Goal: Information Seeking & Learning: Learn about a topic

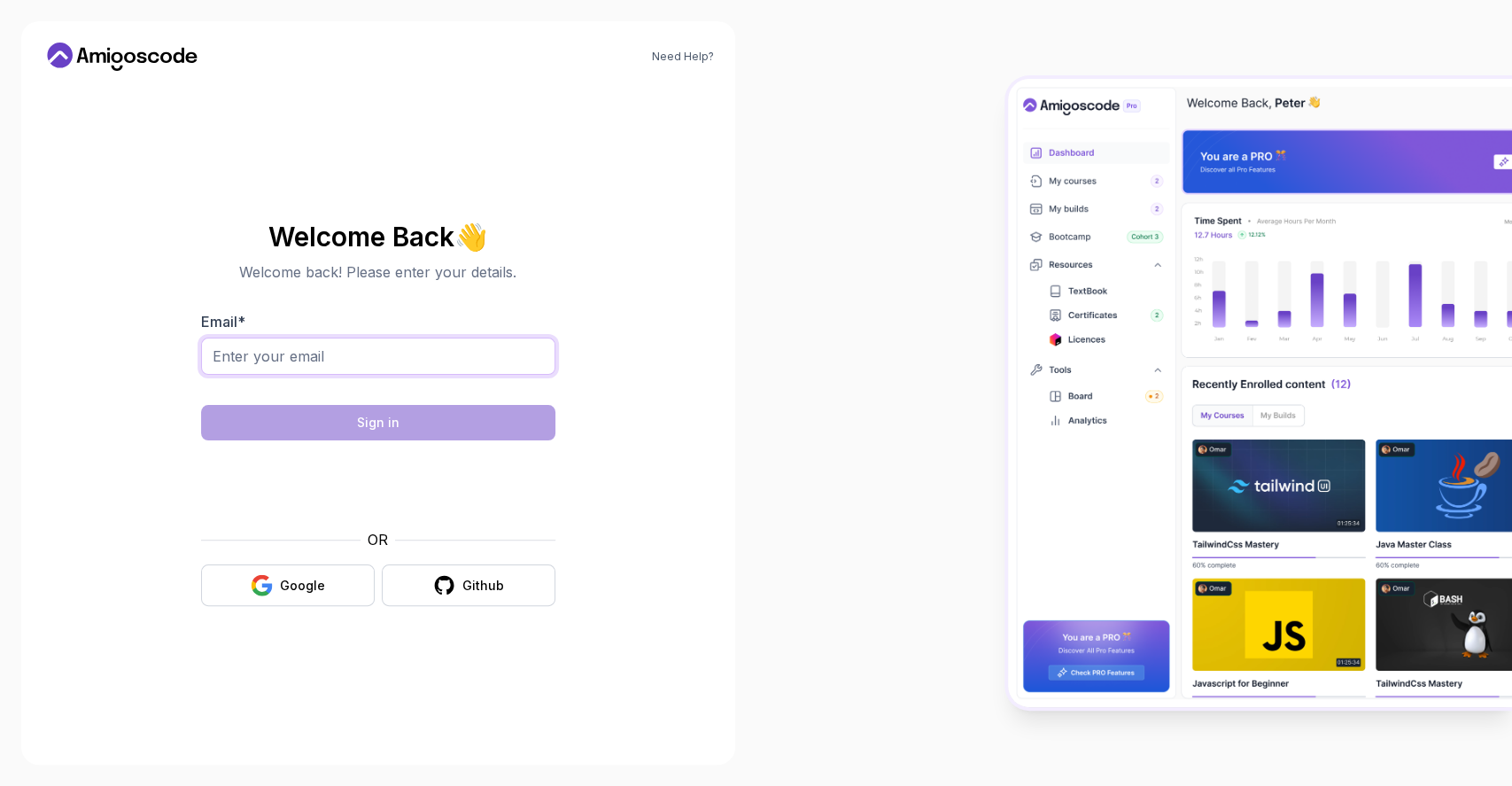
click at [315, 356] on input "Email *" at bounding box center [378, 355] width 354 height 37
type input "soumithouti@gmail.com"
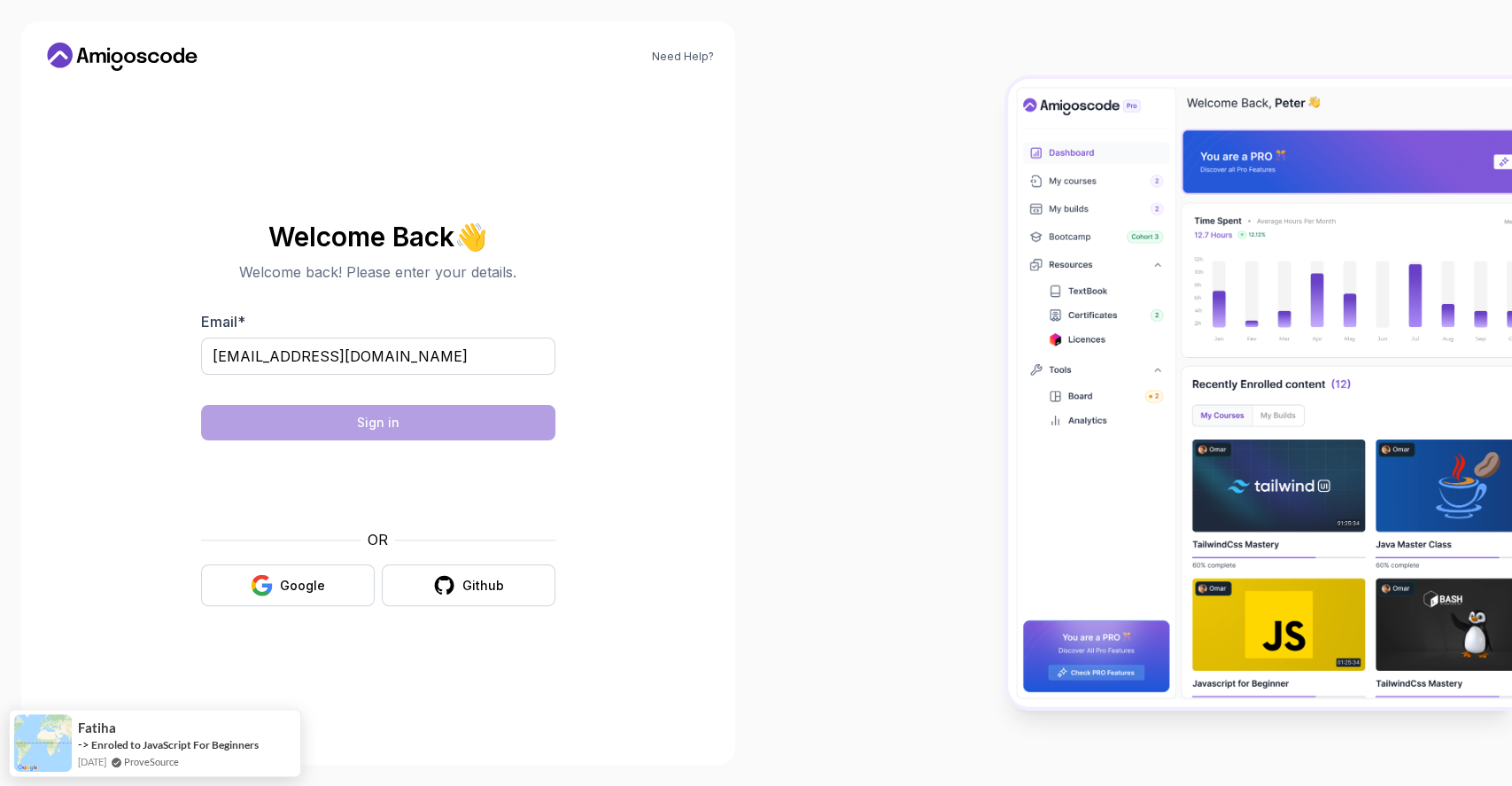
click at [649, 302] on section "Welcome Back 👋 Welcome back! Please enter your details. Email * soumithouti@gma…" at bounding box center [378, 413] width 595 height 419
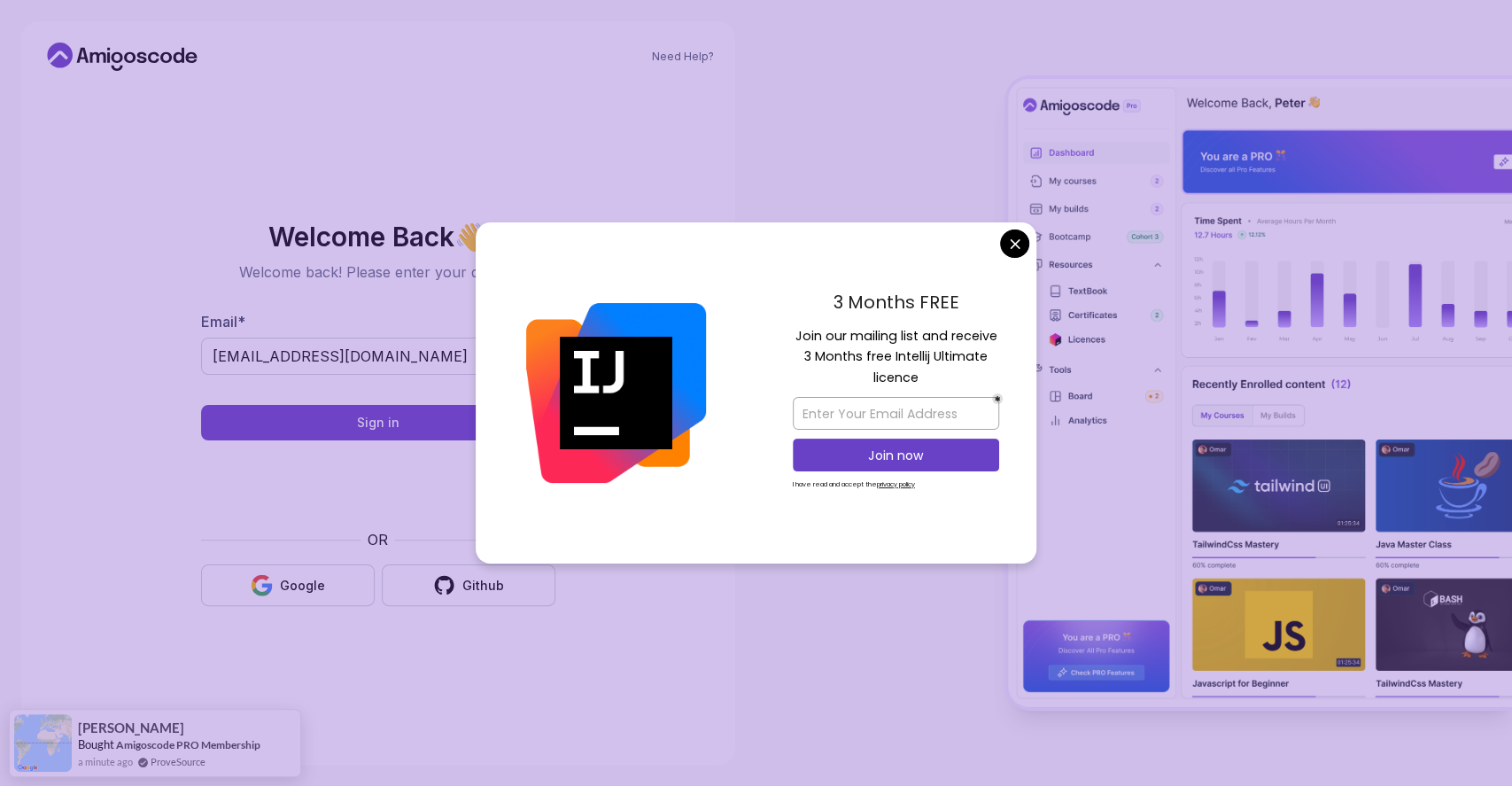
click at [1015, 243] on body "Need Help? Welcome Back 👋 Welcome back! Please enter your details. Email * soum…" at bounding box center [756, 393] width 1512 height 786
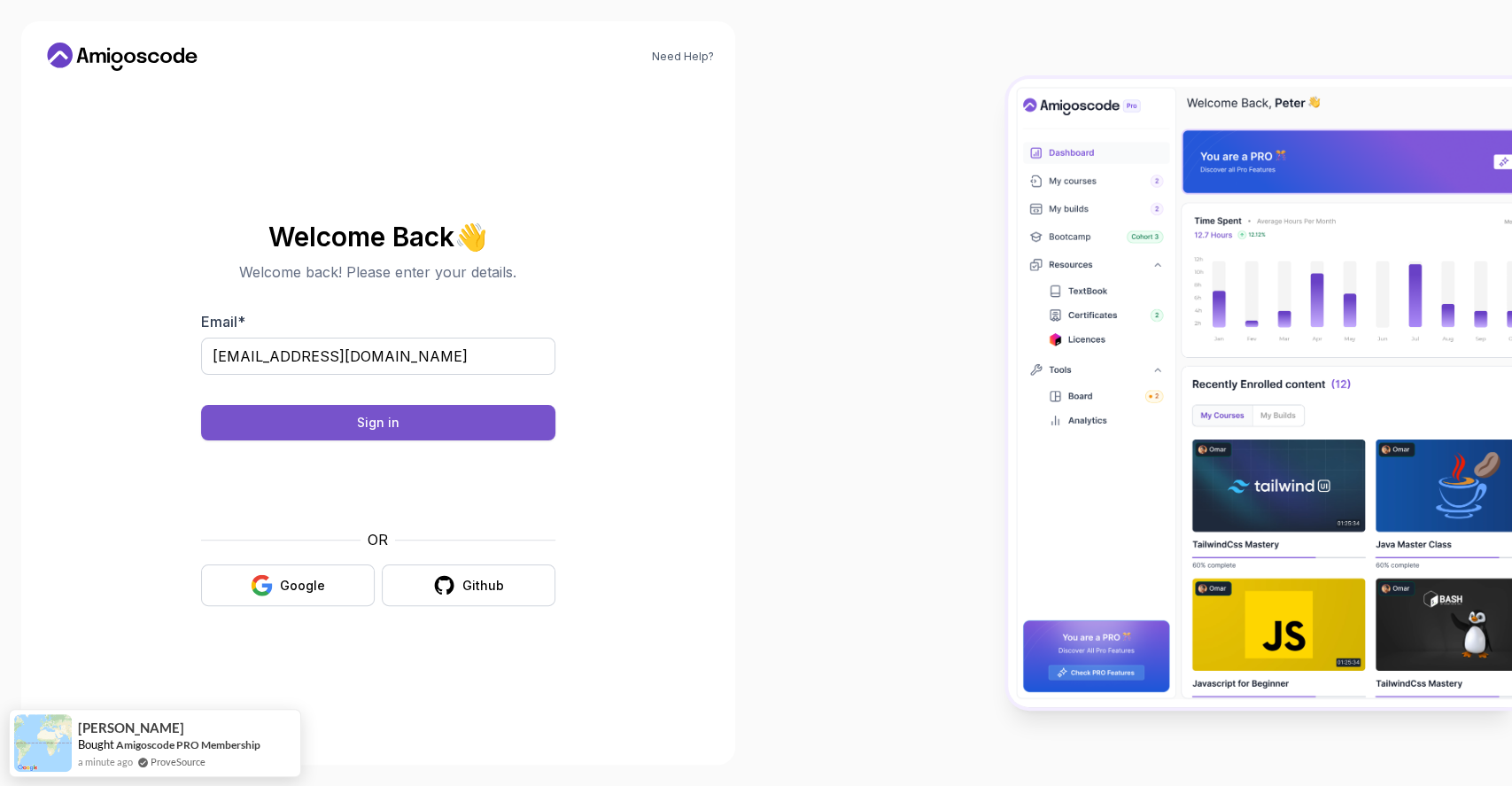
click at [447, 422] on button "Sign in" at bounding box center [378, 422] width 354 height 35
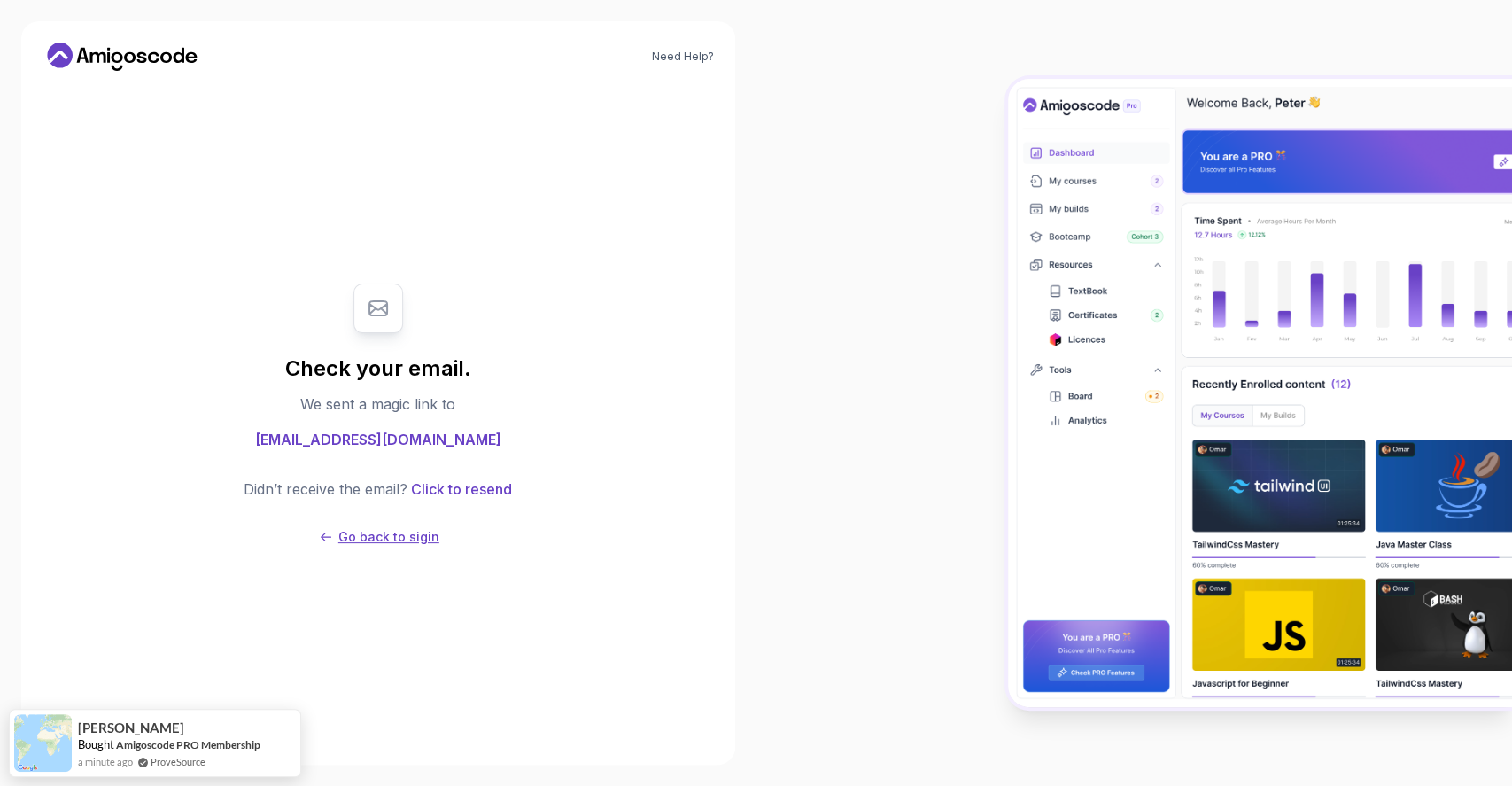
click at [395, 538] on p "Go back to sigin" at bounding box center [389, 537] width 101 height 18
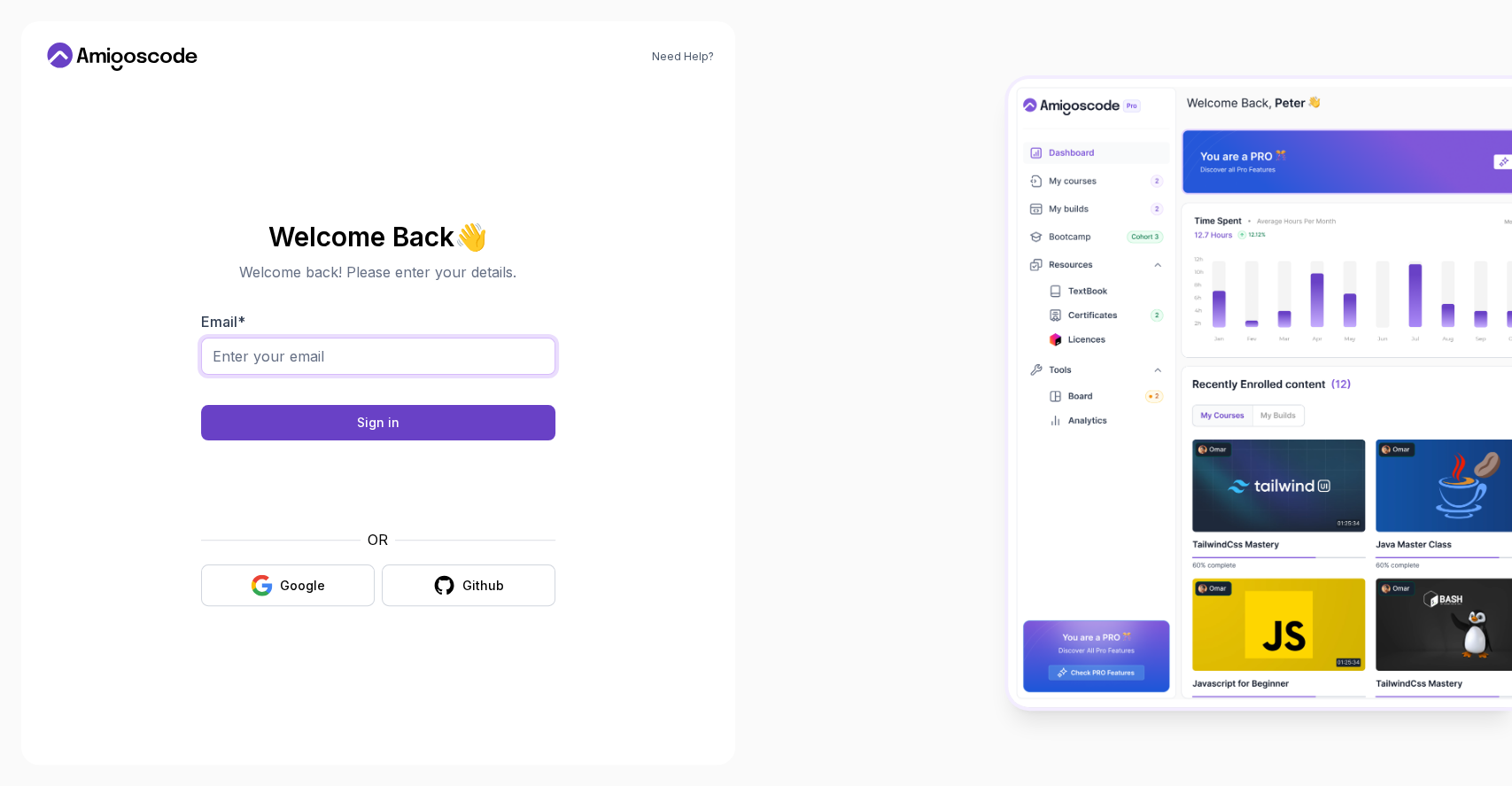
click at [301, 344] on input "Email *" at bounding box center [378, 355] width 354 height 37
click at [142, 438] on section "Welcome Back 👋 Welcome back! Please enter your details. Email * Sign in OR Goog…" at bounding box center [378, 413] width 595 height 419
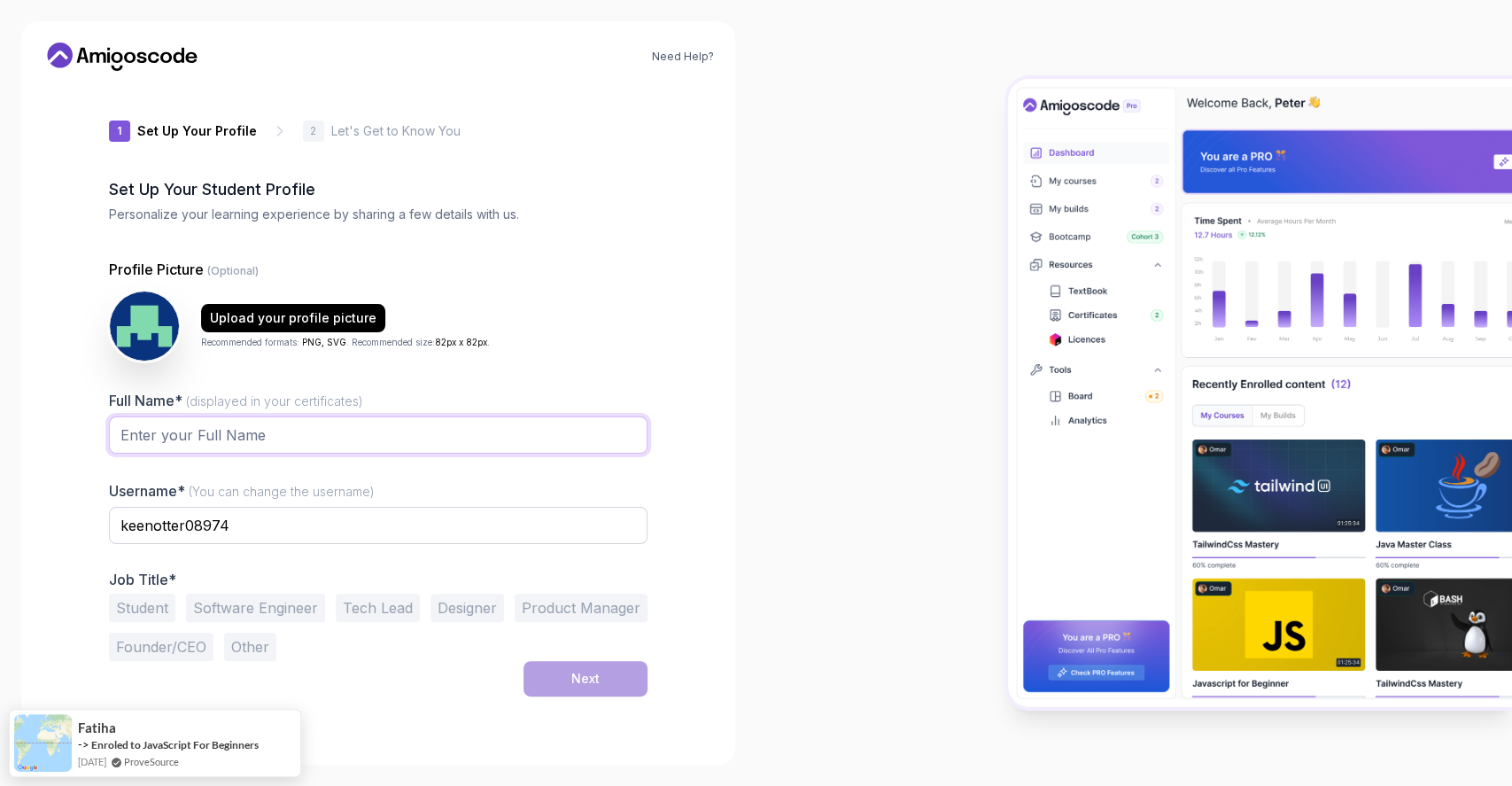
click at [149, 438] on input "Full Name* (displayed in your certificates)" at bounding box center [378, 434] width 539 height 37
type input "[PERSON_NAME]"
click at [255, 521] on input "keenotter08974" at bounding box center [378, 525] width 539 height 37
drag, startPoint x: 120, startPoint y: 524, endPoint x: 285, endPoint y: 524, distance: 165.0
click at [285, 524] on input "keenotter08974" at bounding box center [378, 525] width 539 height 37
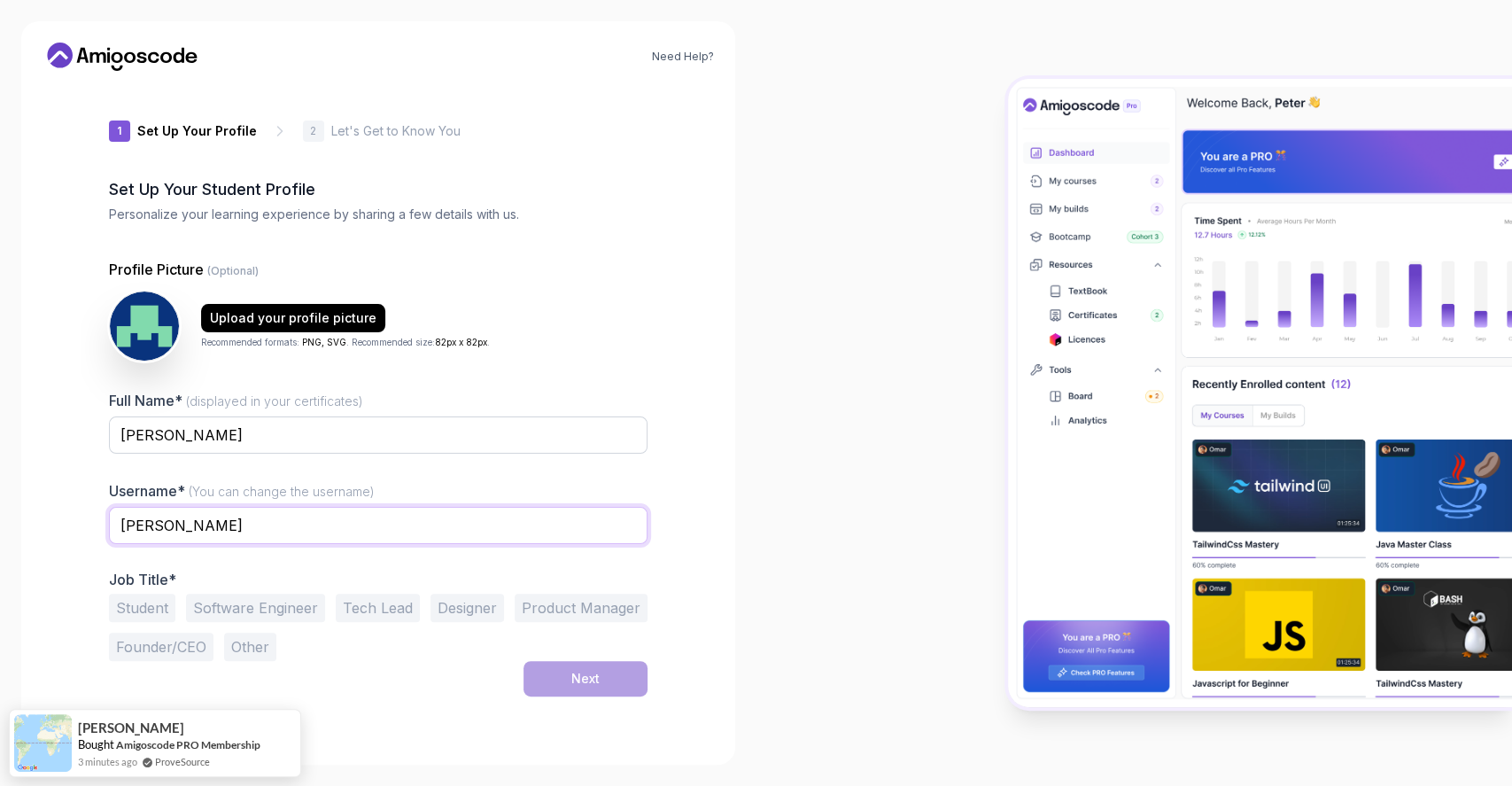
click at [294, 519] on input "soumya" at bounding box center [378, 525] width 539 height 37
click at [390, 713] on div "1 Set Up Your Profile 1 Set Up Your Profile 2 Let's Get to Know You Set Up Your…" at bounding box center [378, 413] width 539 height 659
click at [216, 528] on input "soumya" at bounding box center [378, 525] width 539 height 37
type input "soumyareddy"
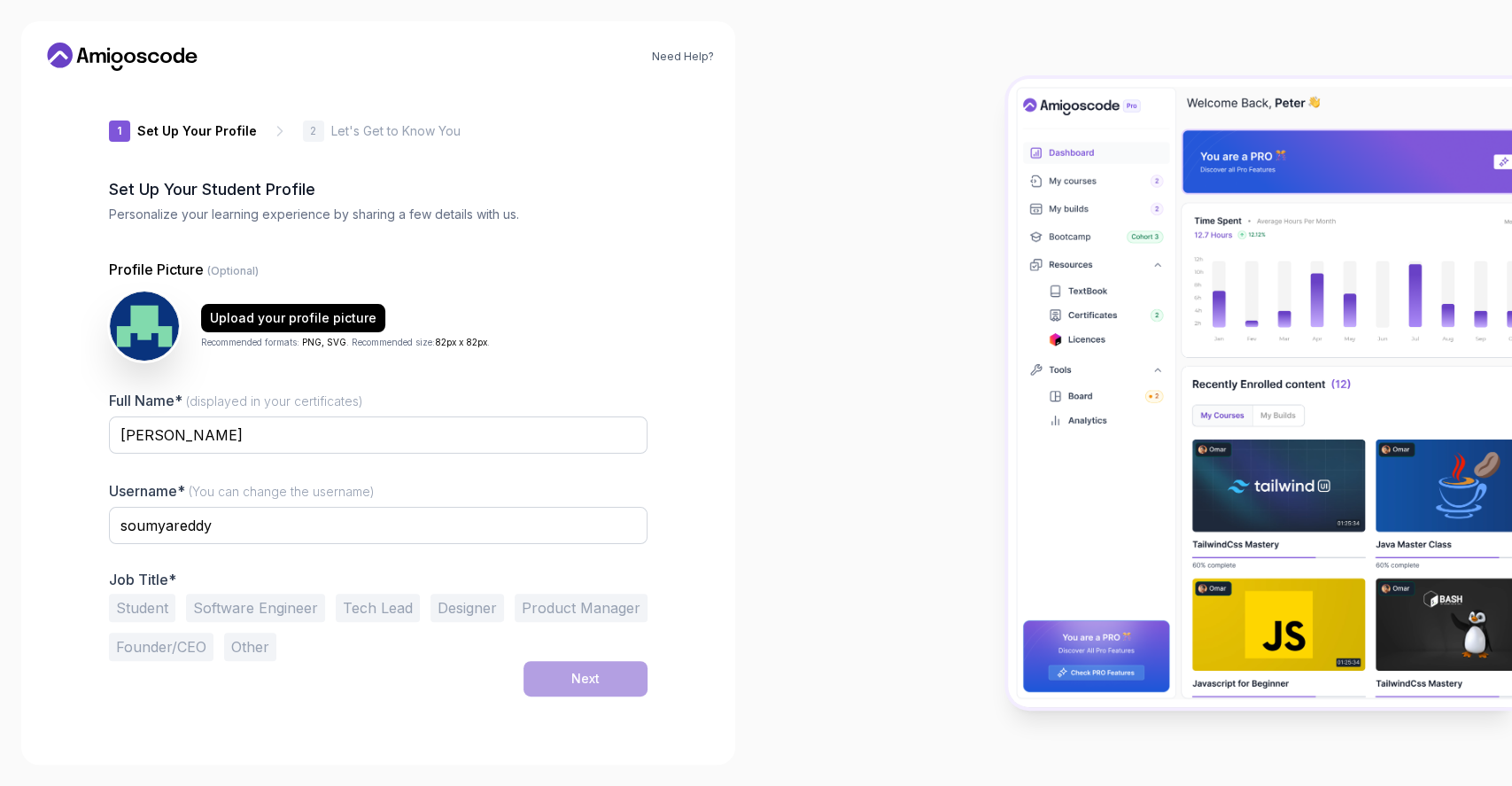
click at [335, 652] on div "Student Software Engineer Tech Lead Designer Product Manager Founder/CEO Other" at bounding box center [378, 627] width 539 height 67
click at [234, 600] on button "Software Engineer" at bounding box center [256, 608] width 139 height 29
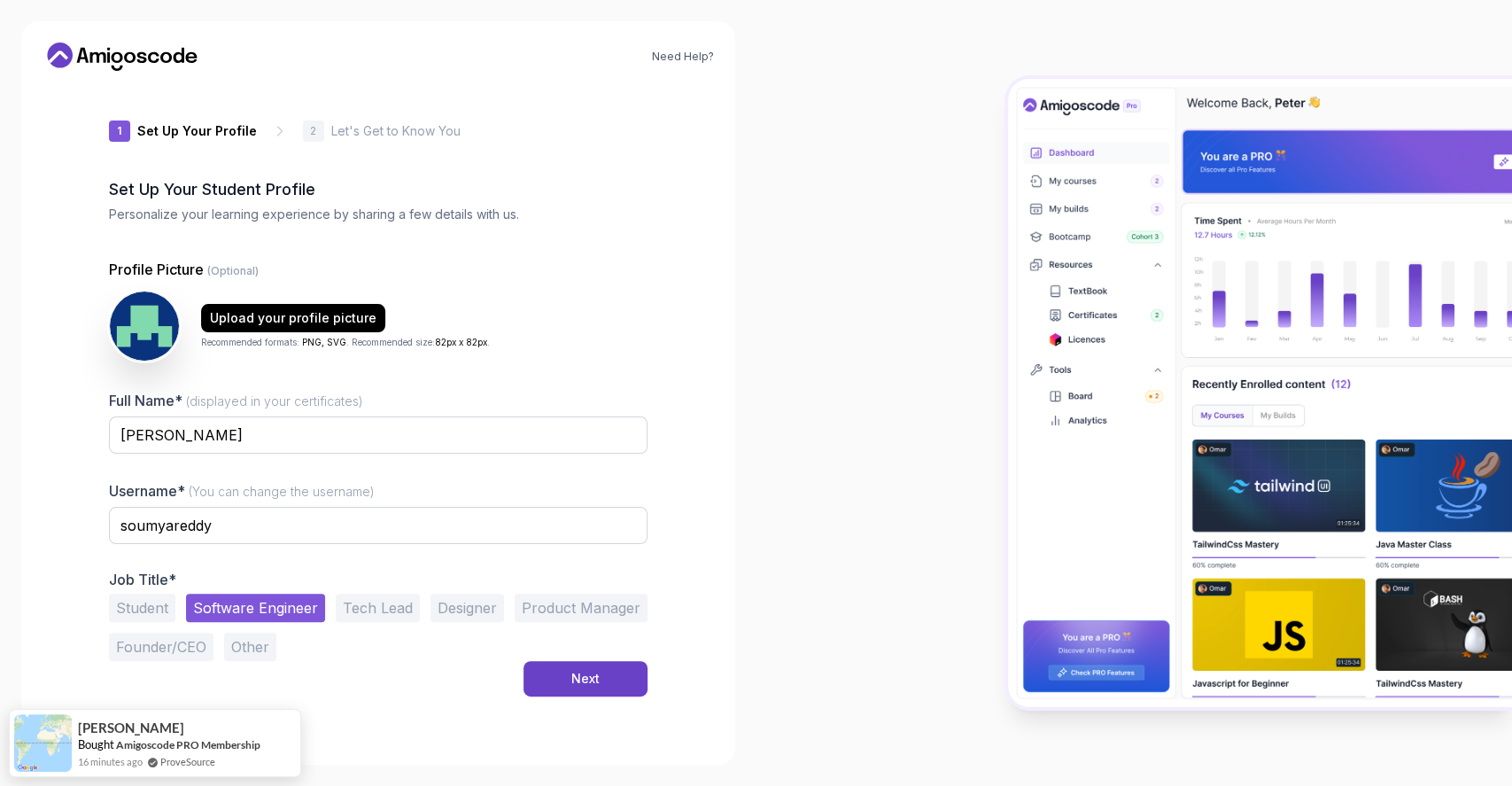
click at [135, 610] on button "Student" at bounding box center [143, 608] width 67 height 29
click at [545, 677] on button "Next" at bounding box center [585, 678] width 124 height 35
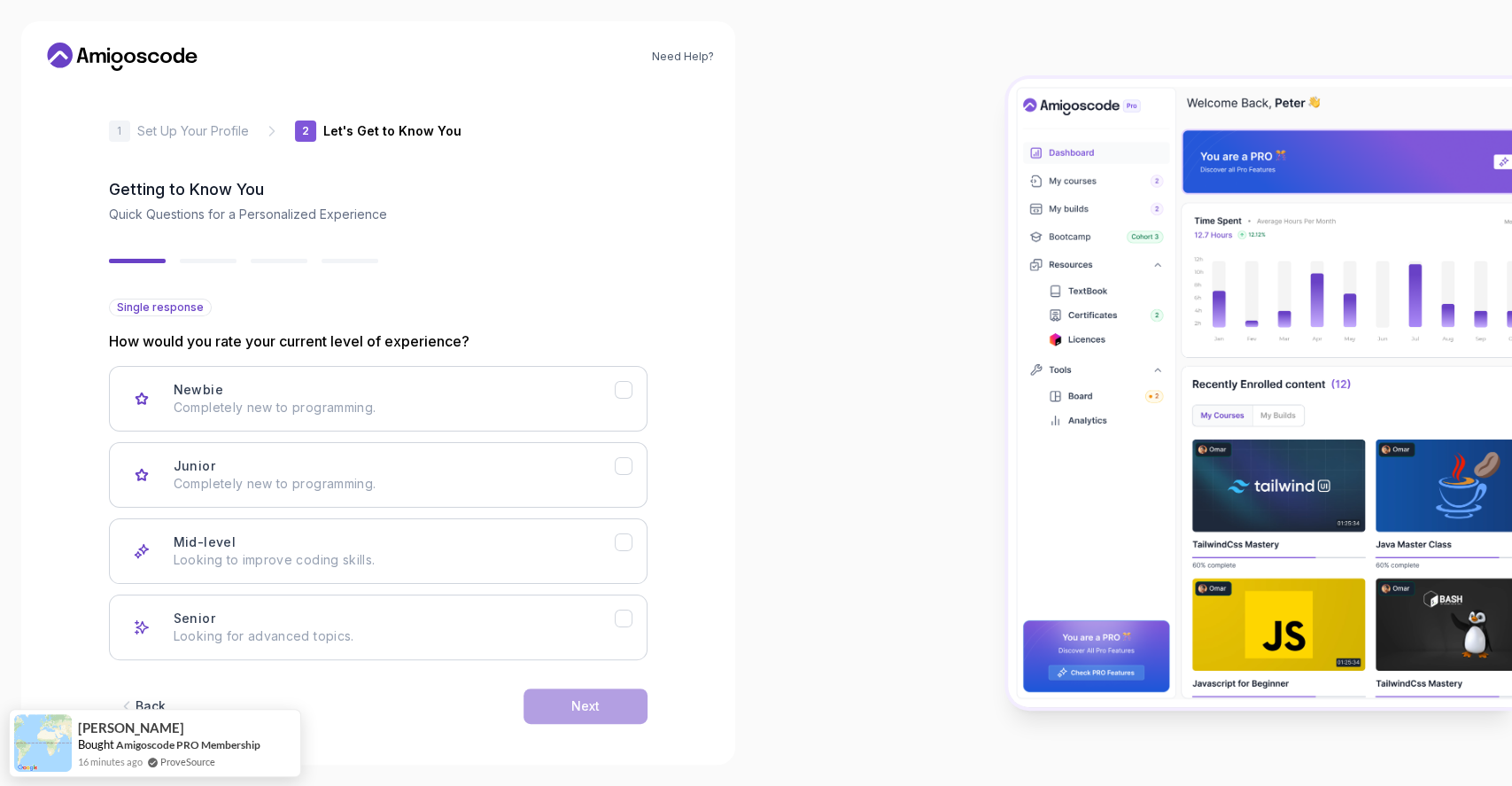
click at [151, 701] on div "Back" at bounding box center [151, 706] width 30 height 18
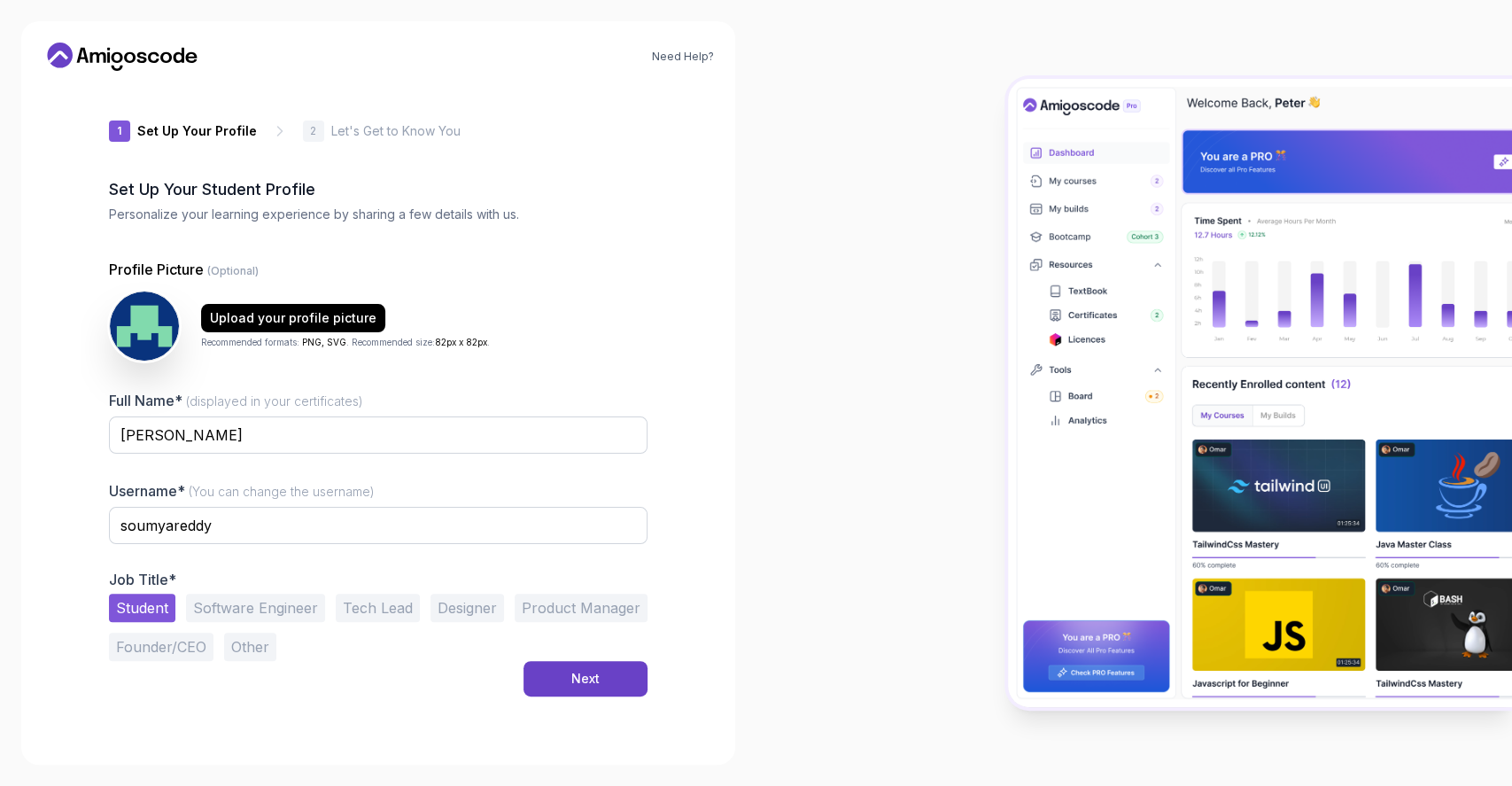
click at [372, 610] on button "Tech Lead" at bounding box center [377, 608] width 85 height 29
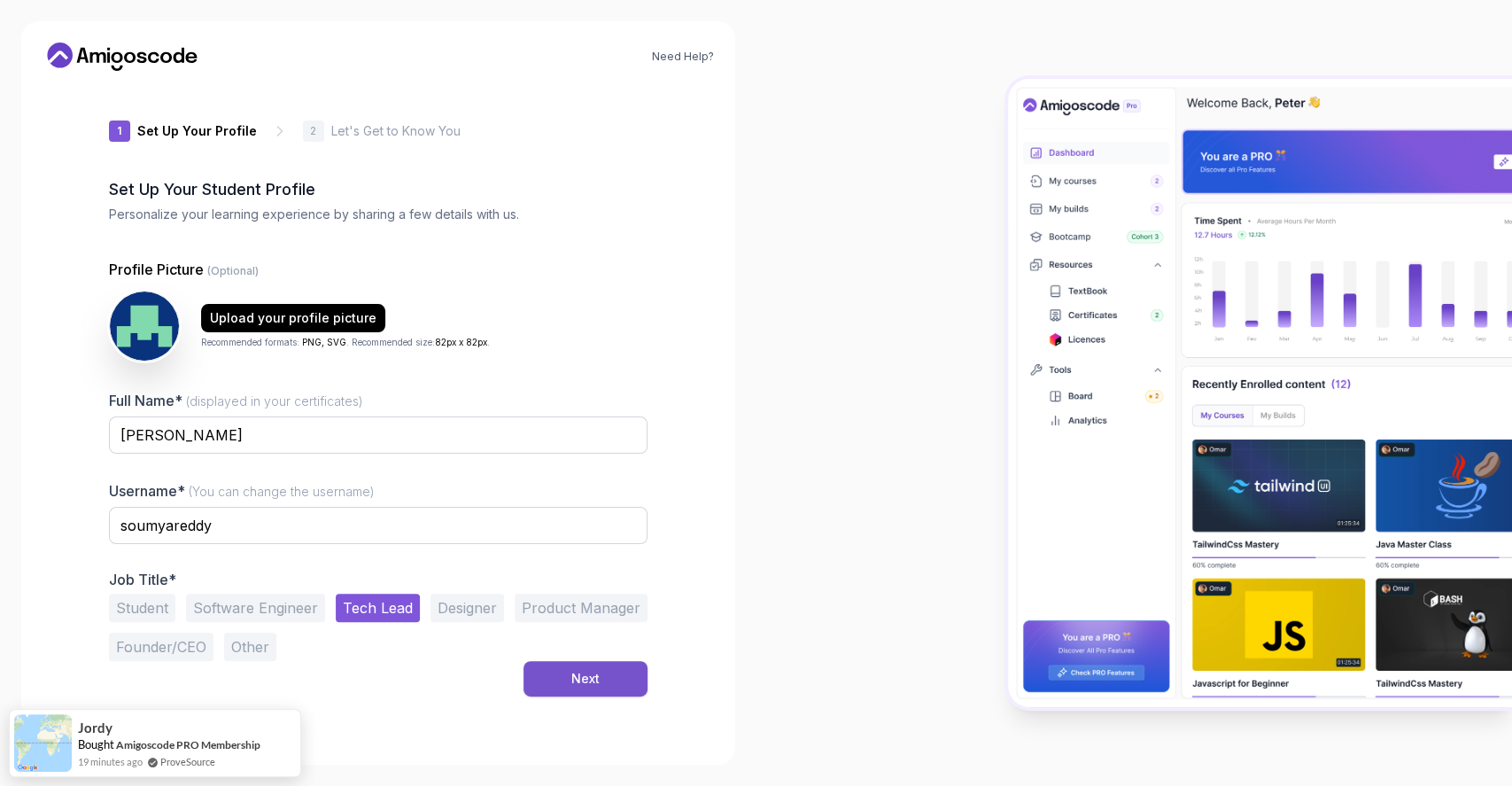
click at [584, 687] on button "Next" at bounding box center [585, 678] width 124 height 35
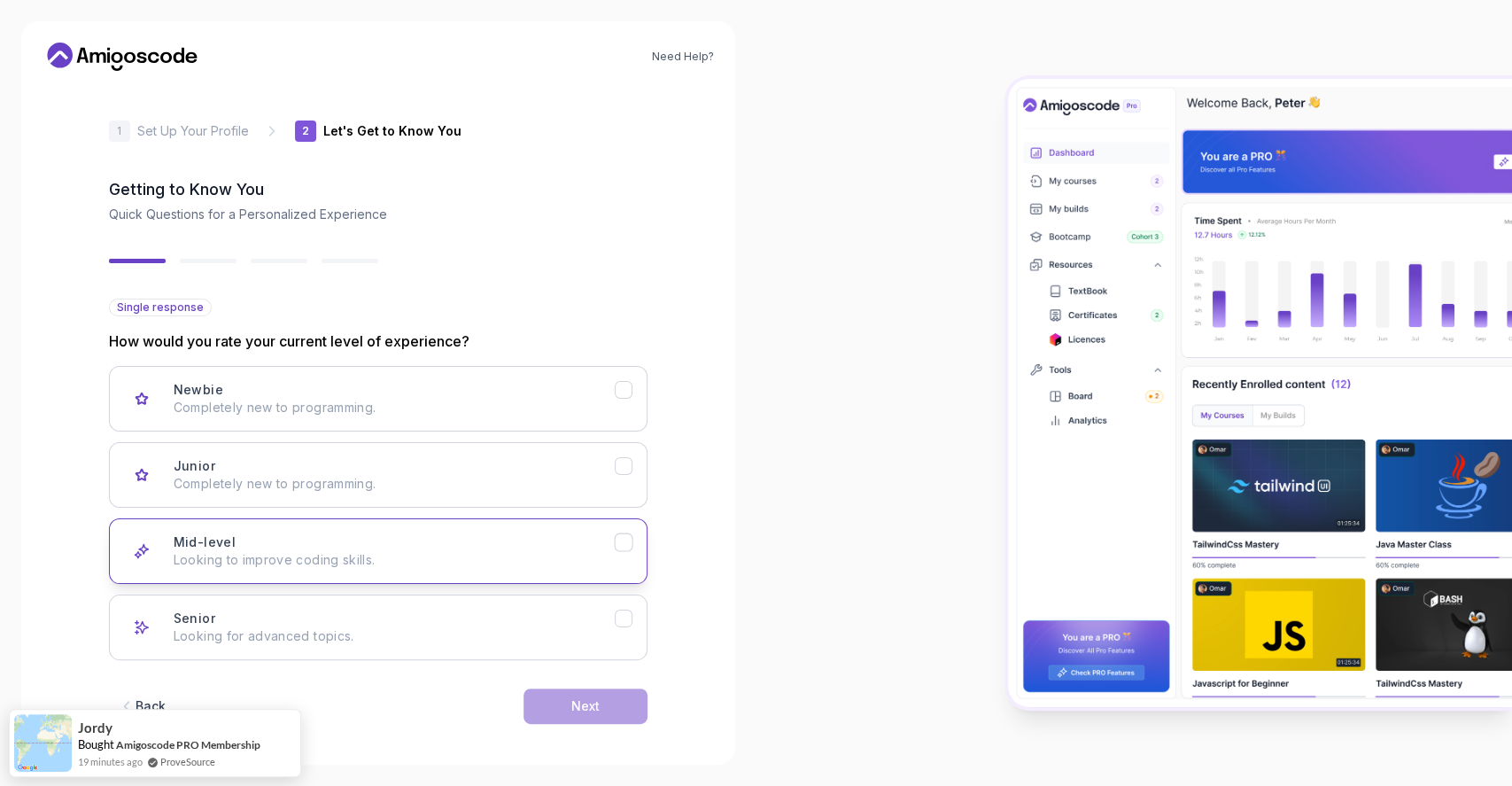
click at [307, 529] on button "Mid-level Looking to improve coding skills." at bounding box center [378, 550] width 539 height 66
click at [539, 708] on button "Next" at bounding box center [585, 705] width 124 height 35
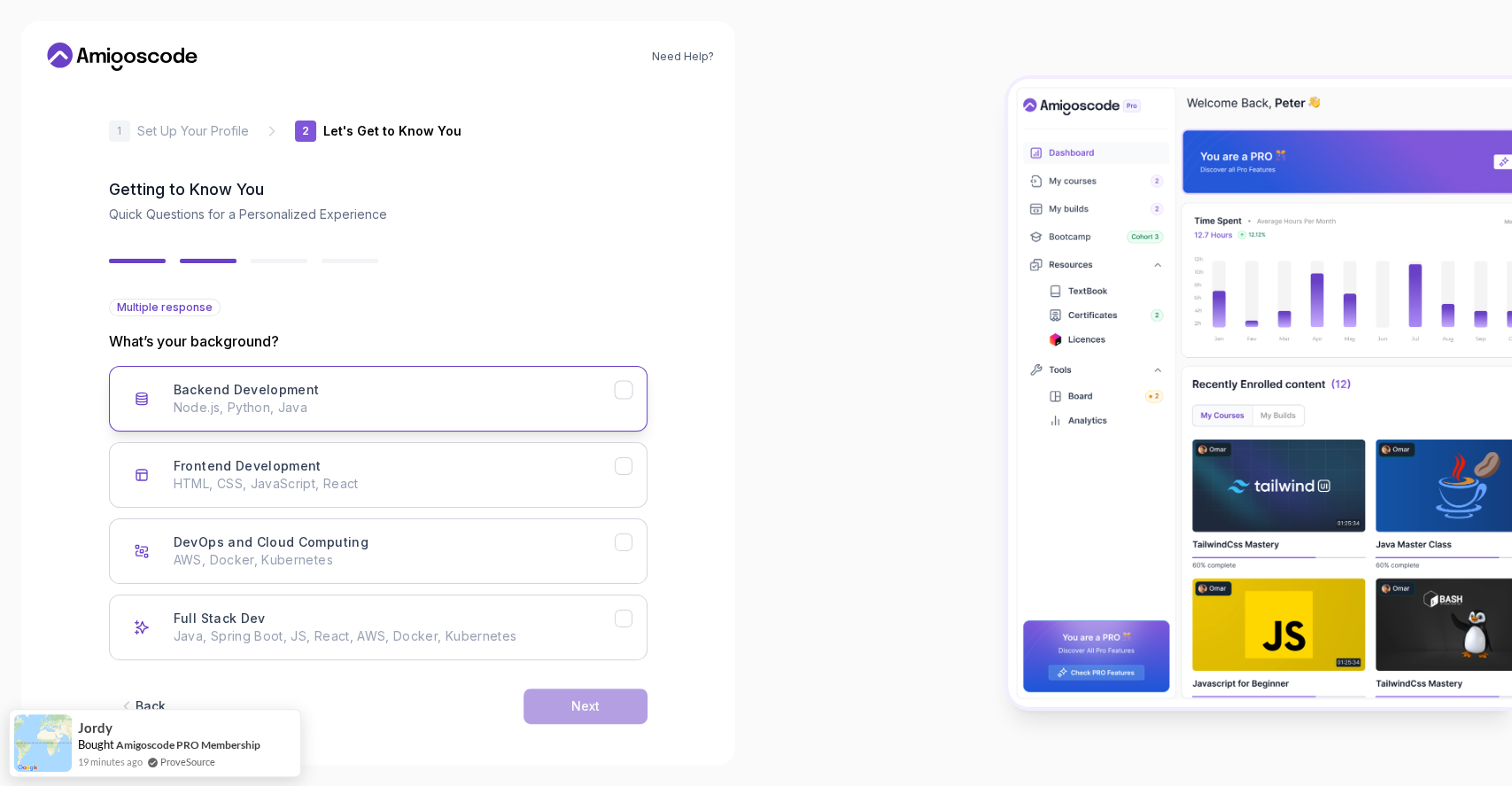
click at [260, 396] on h3 "Backend Development" at bounding box center [247, 390] width 146 height 18
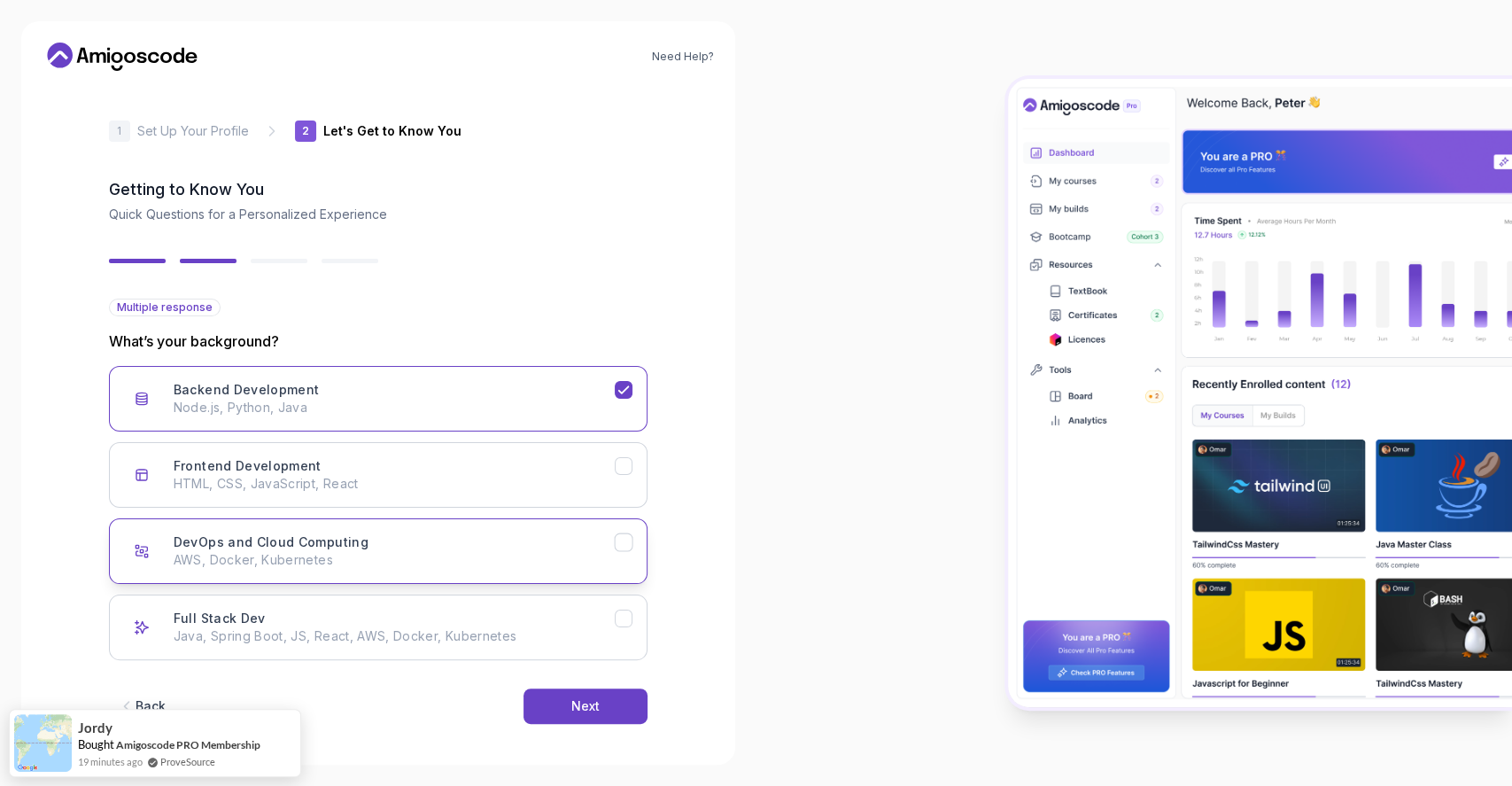
click at [475, 565] on p "AWS, Docker, Kubernetes" at bounding box center [394, 560] width 441 height 18
click at [490, 633] on p "Java, Spring Boot, JS, React, AWS, Docker, Kubernetes" at bounding box center [394, 636] width 441 height 18
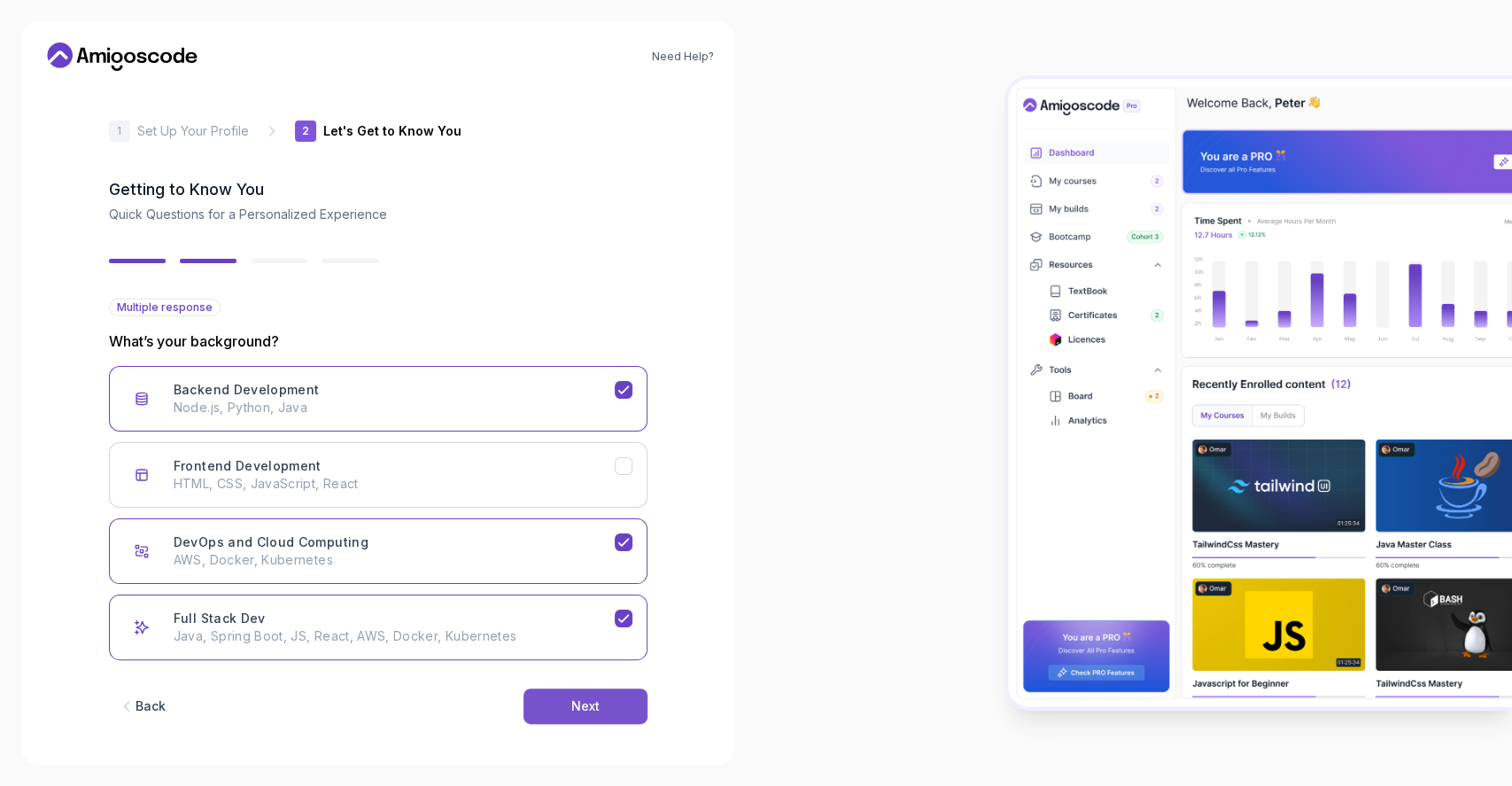
click at [565, 708] on button "Next" at bounding box center [585, 705] width 124 height 35
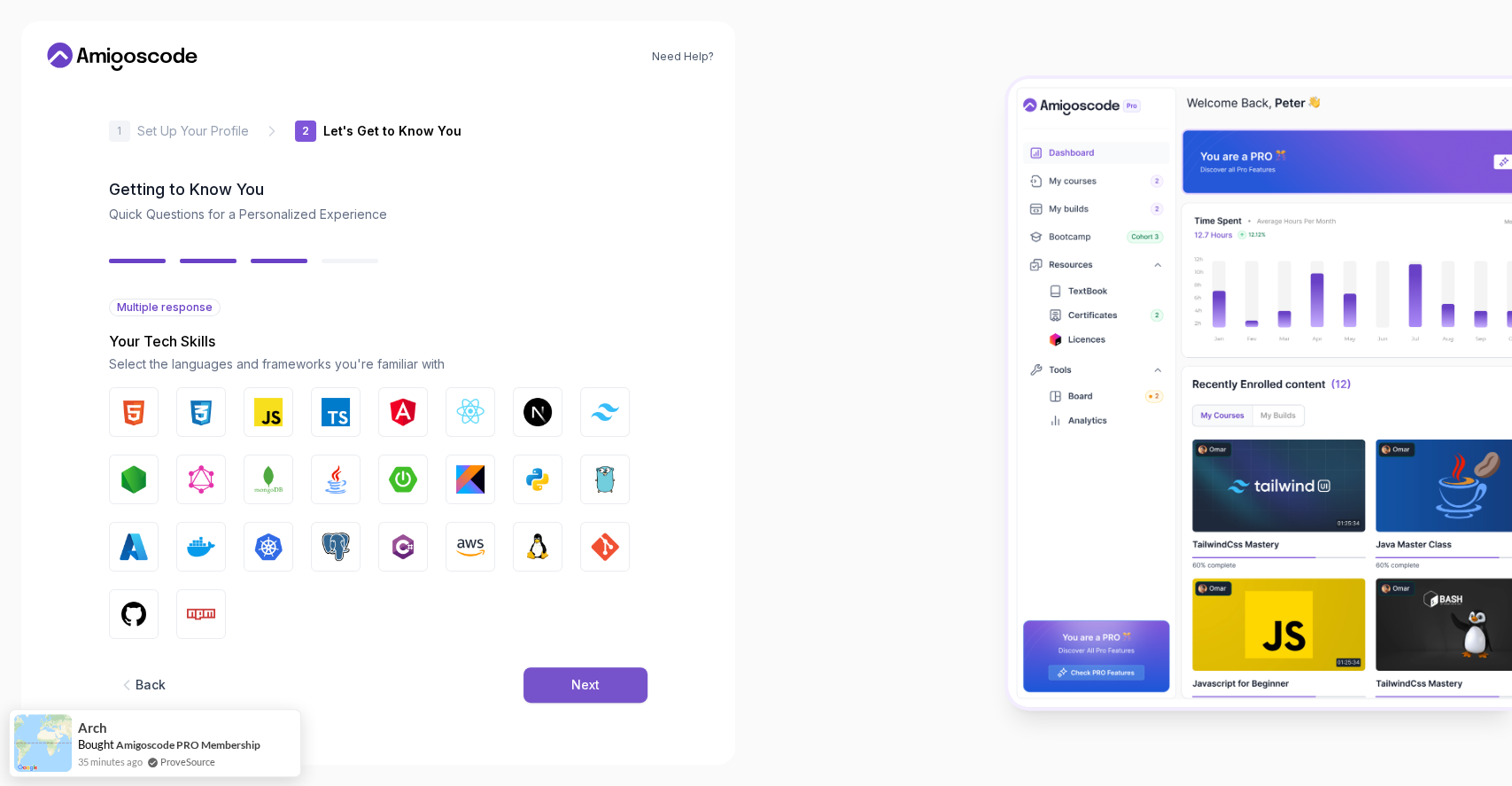
click at [553, 674] on button "Next" at bounding box center [585, 684] width 124 height 35
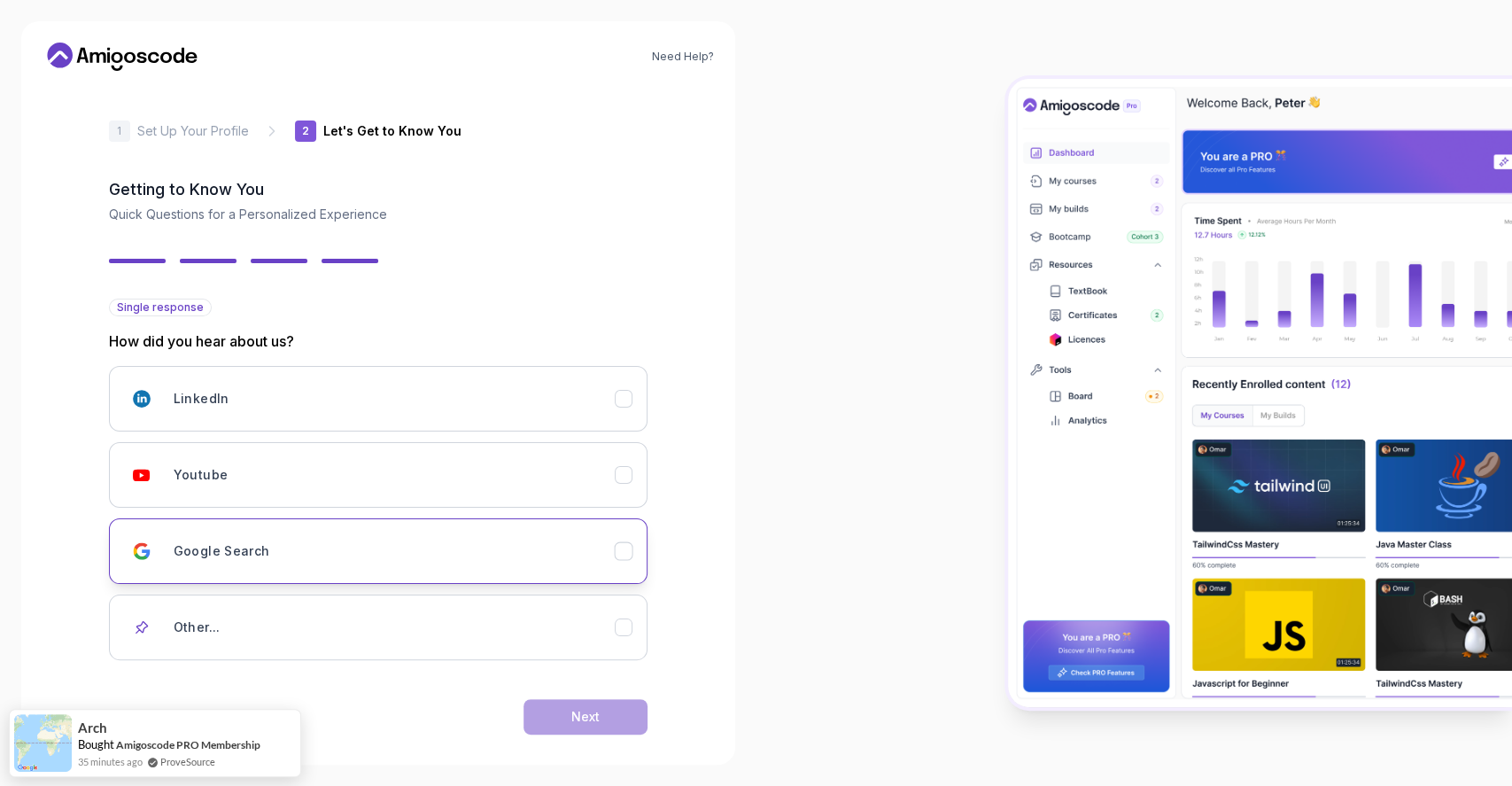
click at [285, 533] on div "Google Search" at bounding box center [394, 550] width 441 height 35
click at [557, 709] on button "Next" at bounding box center [585, 717] width 124 height 35
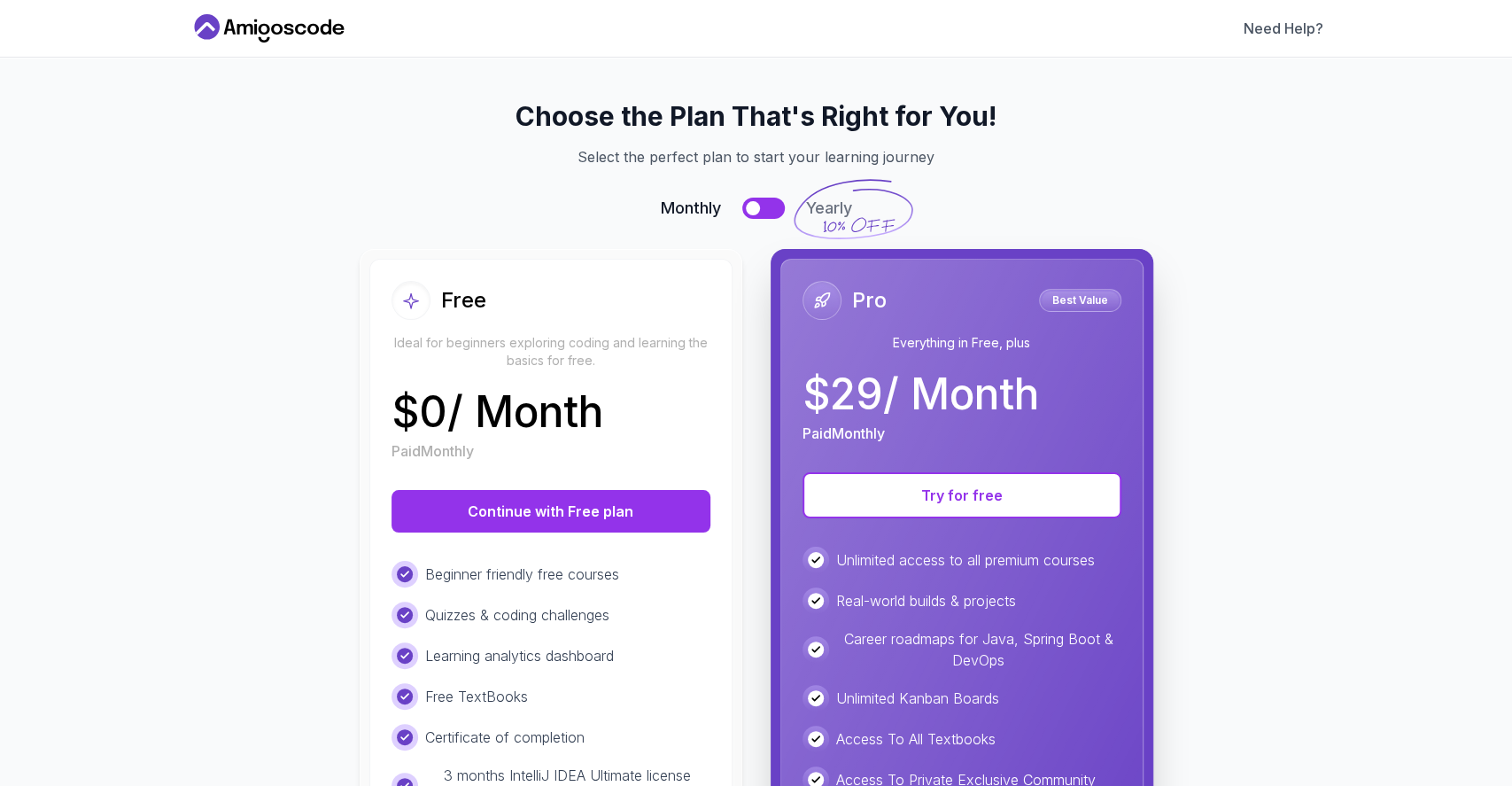
click at [486, 334] on p "Ideal for beginners exploring coding and learning the basics for free." at bounding box center [551, 351] width 319 height 35
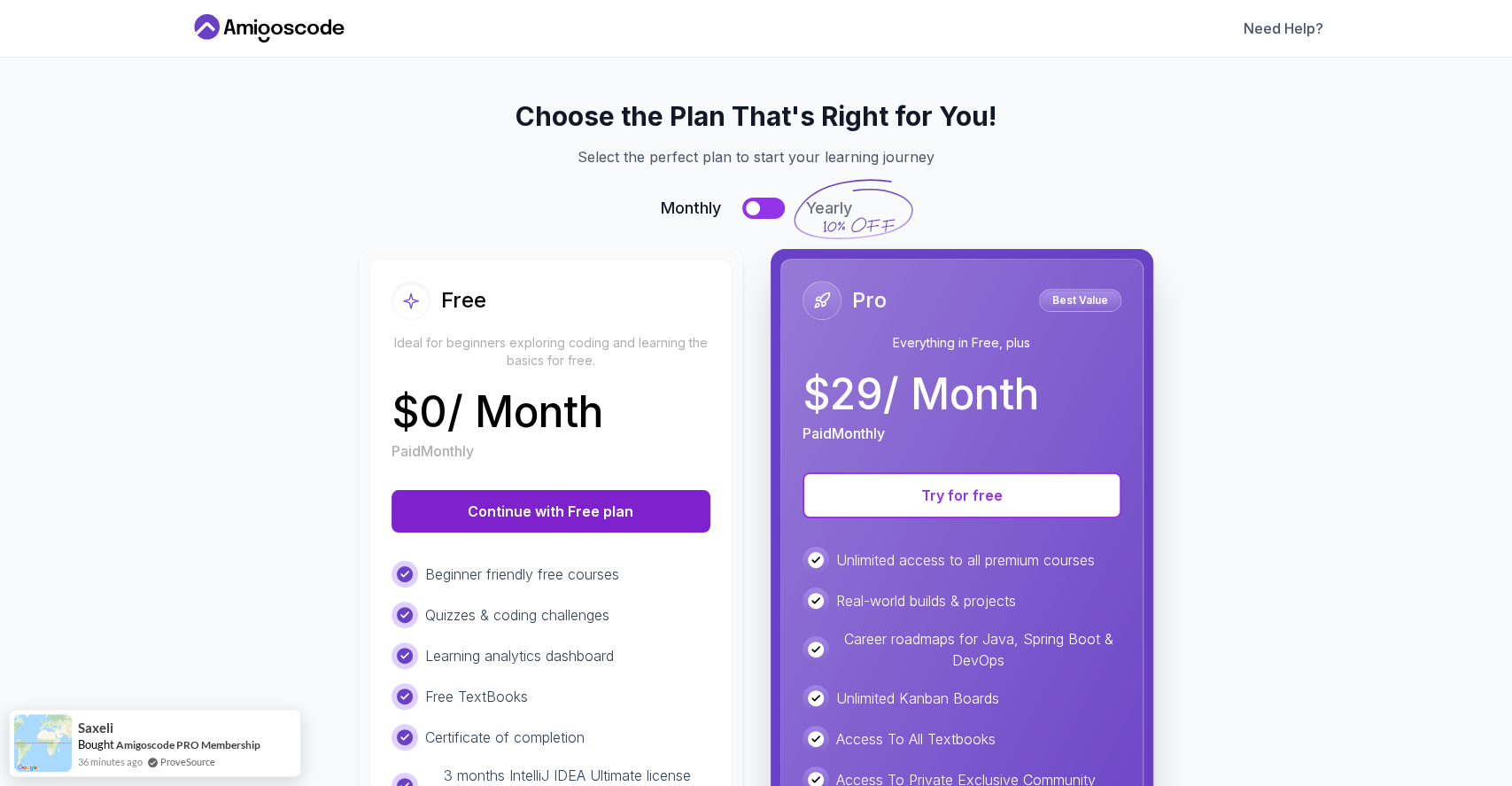
click at [486, 516] on button "Continue with Free plan" at bounding box center [551, 511] width 319 height 43
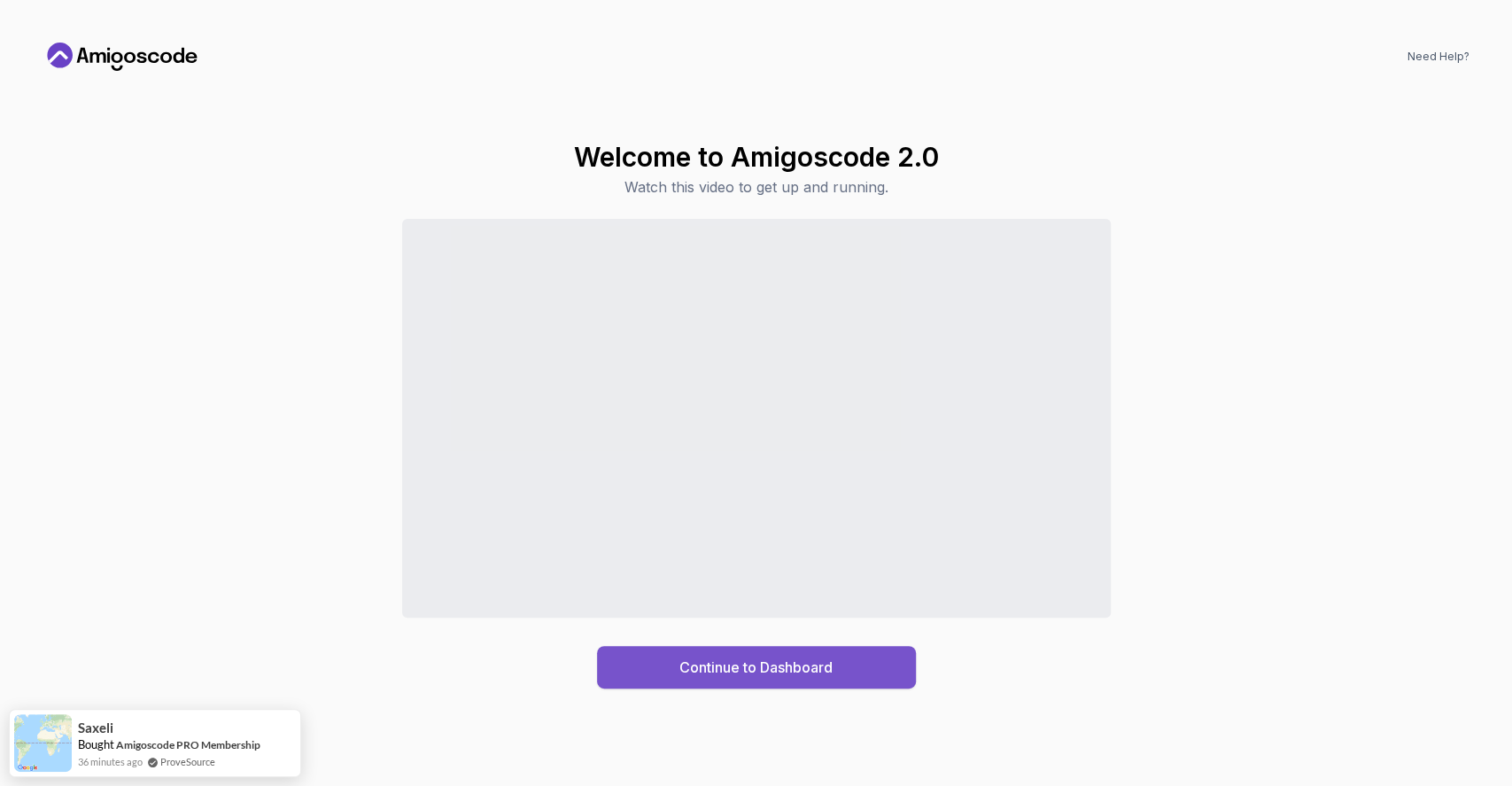
click at [831, 661] on div "Continue to Dashboard" at bounding box center [756, 667] width 153 height 21
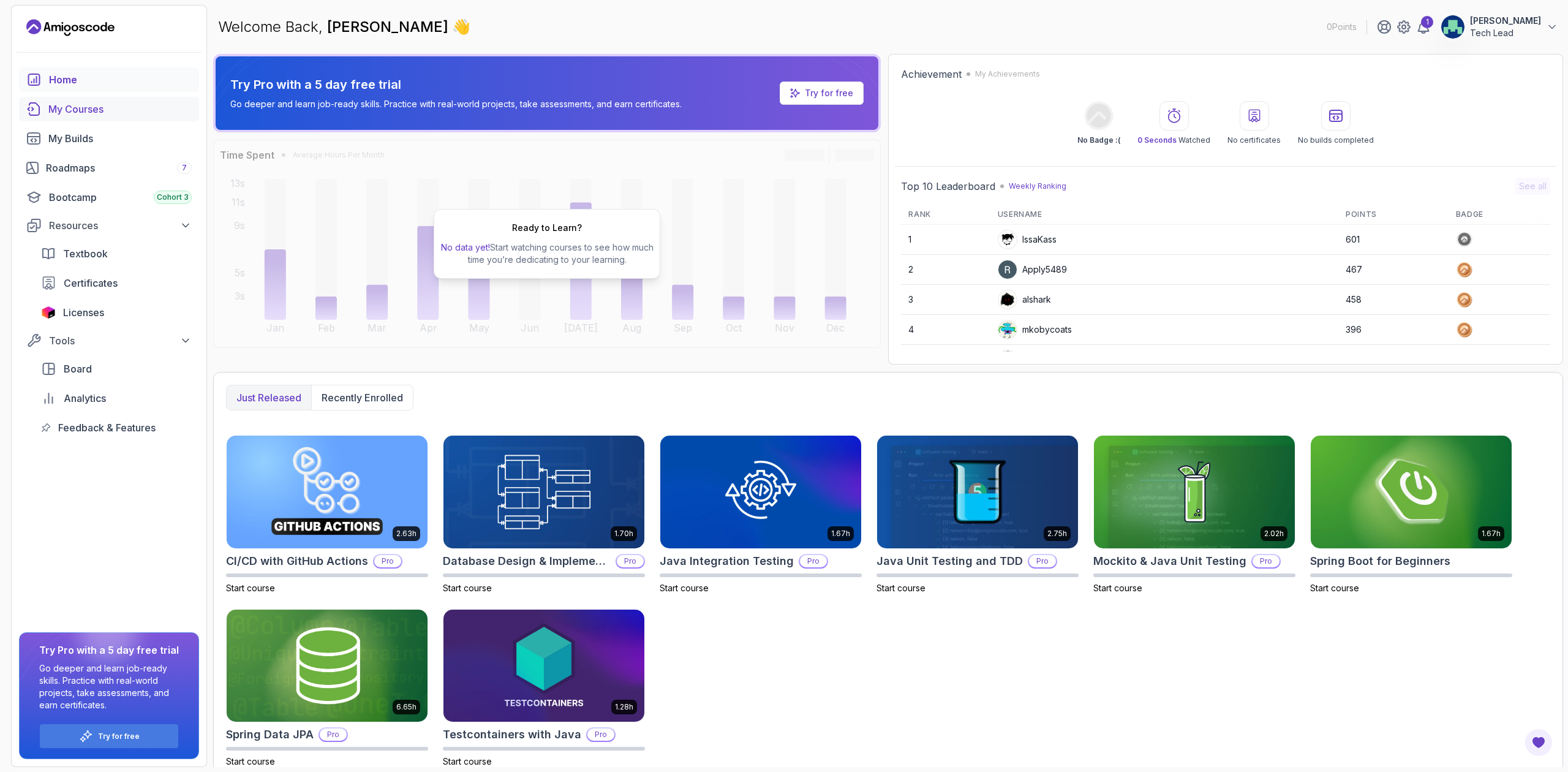
click at [55, 111] on div "My Courses" at bounding box center [120, 109] width 143 height 14
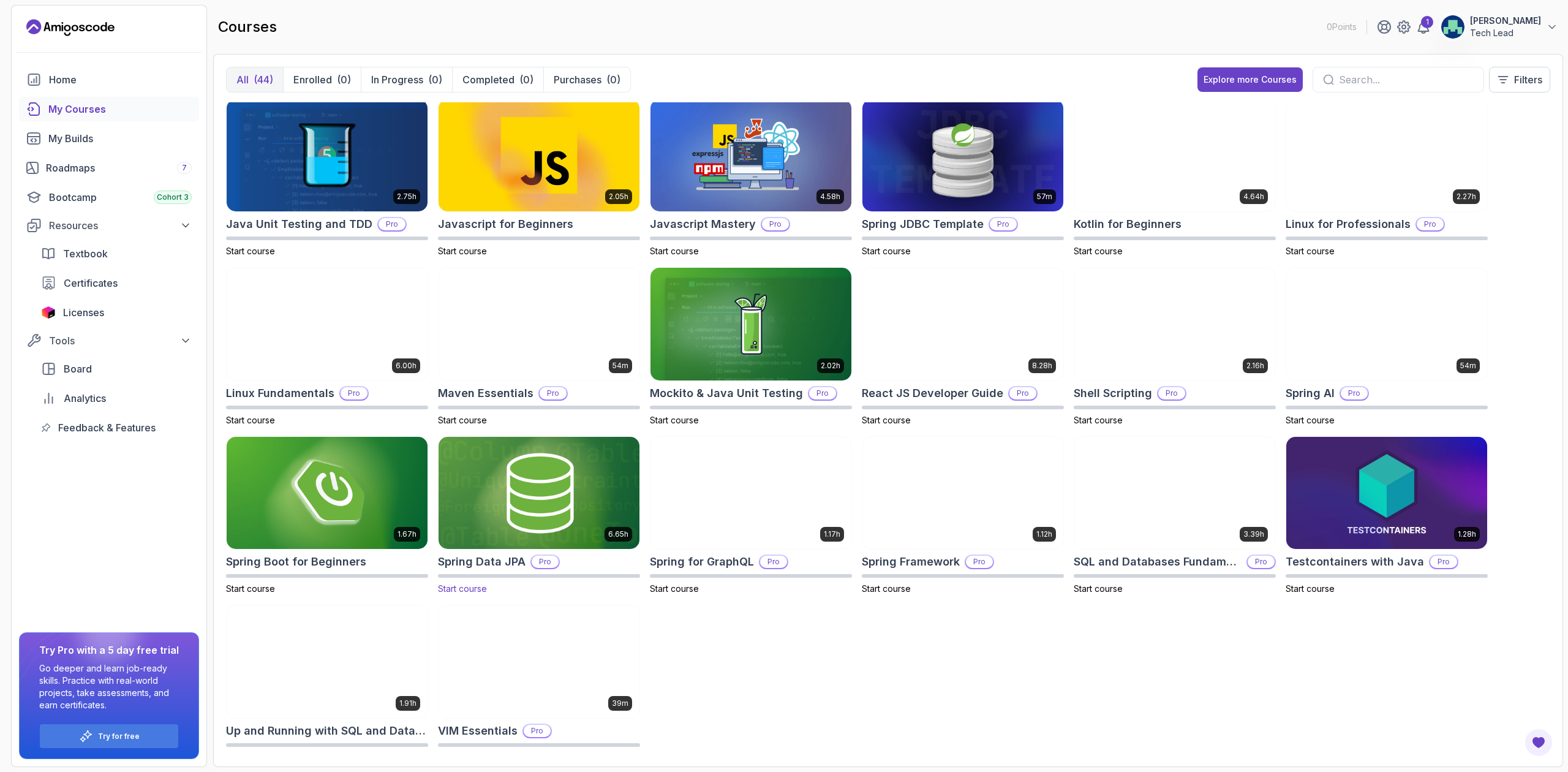
scroll to position [704, 0]
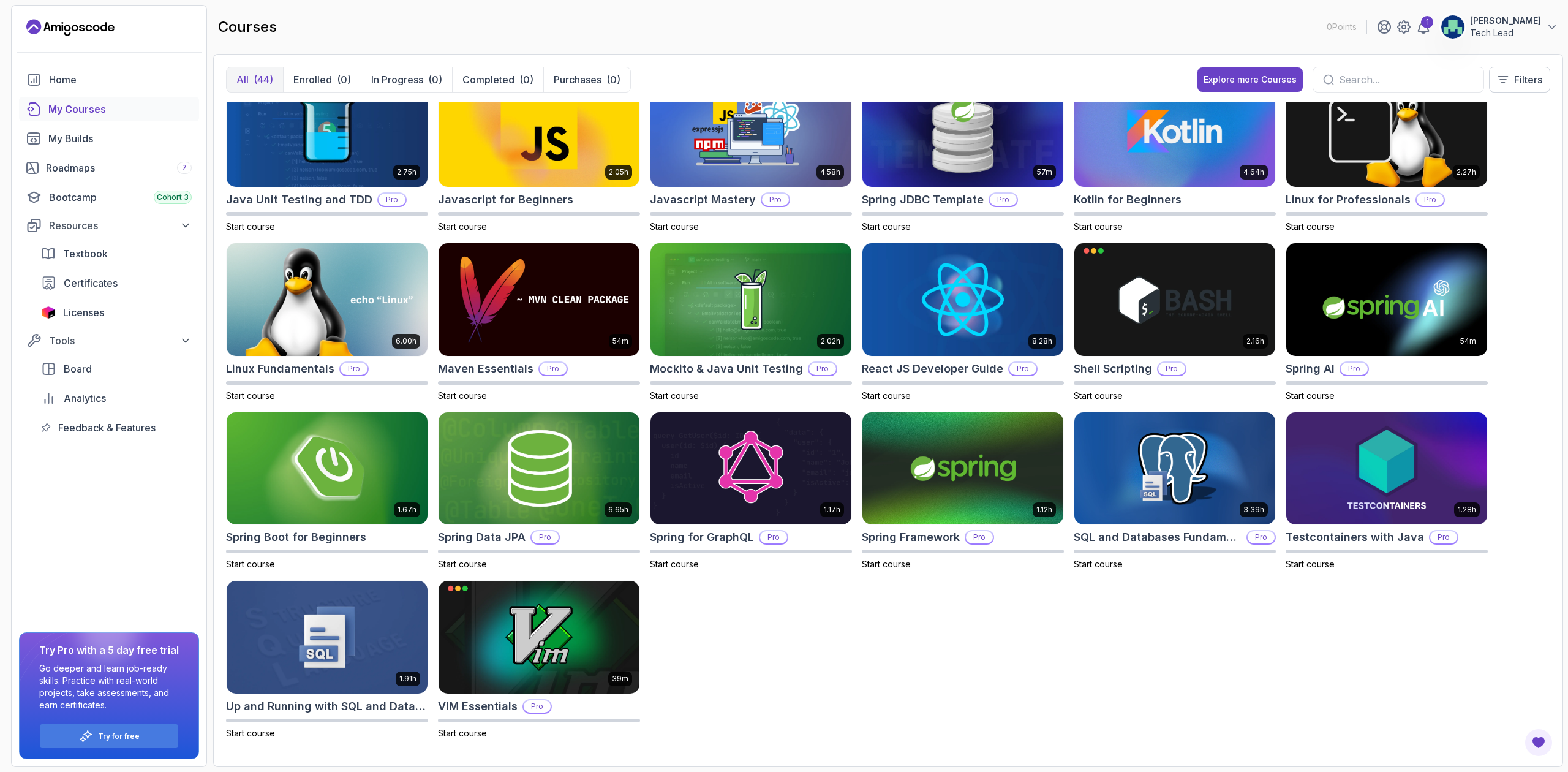
drag, startPoint x: 340, startPoint y: 484, endPoint x: 715, endPoint y: 604, distance: 393.7
click at [715, 543] on div "8.31h Advanced Databases Pro Start course 5.18h Advanced Spring Boot Pro Start …" at bounding box center [888, 428] width 1324 height 652
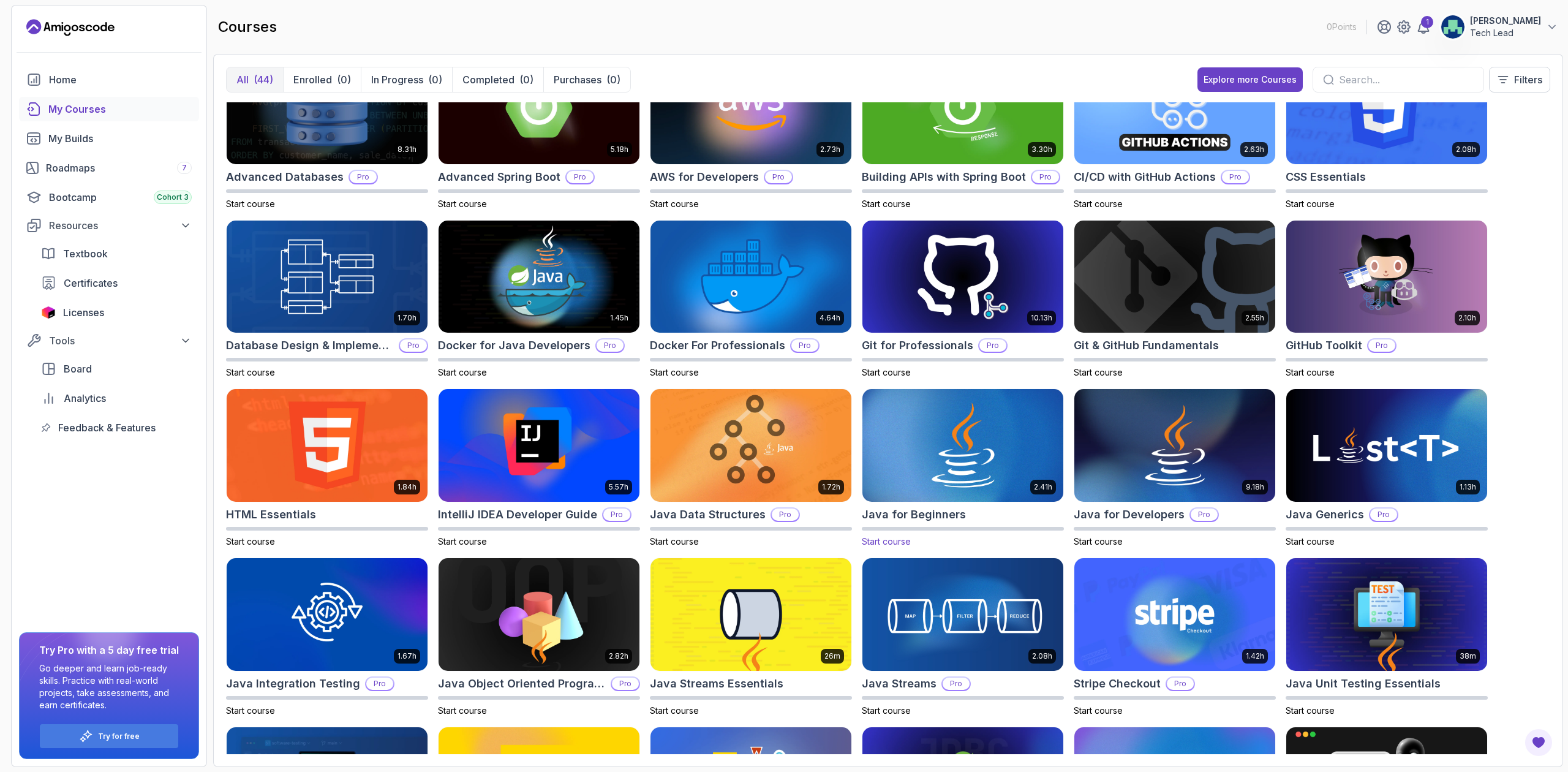
scroll to position [0, 0]
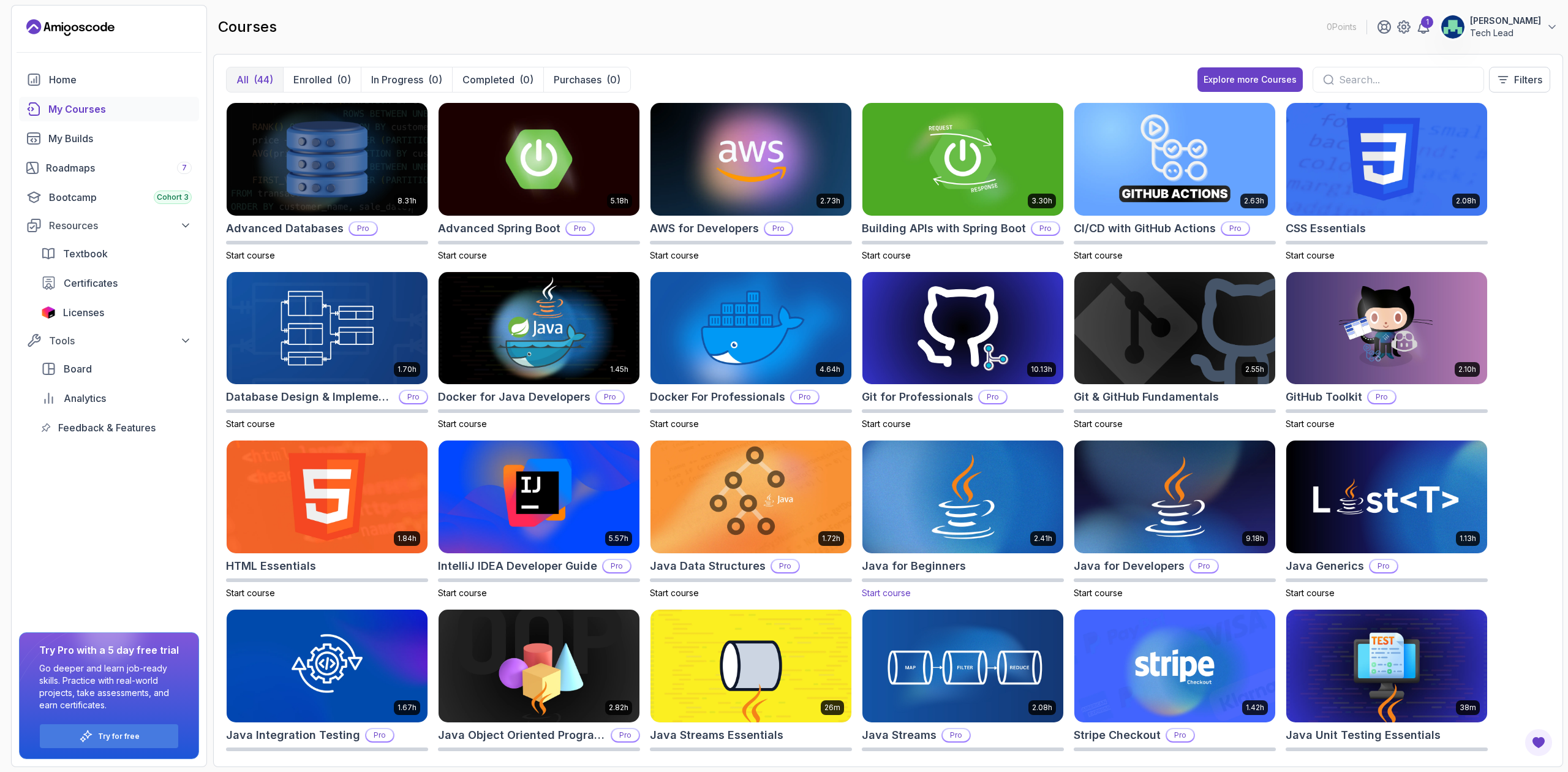
click at [965, 500] on img at bounding box center [962, 497] width 211 height 118
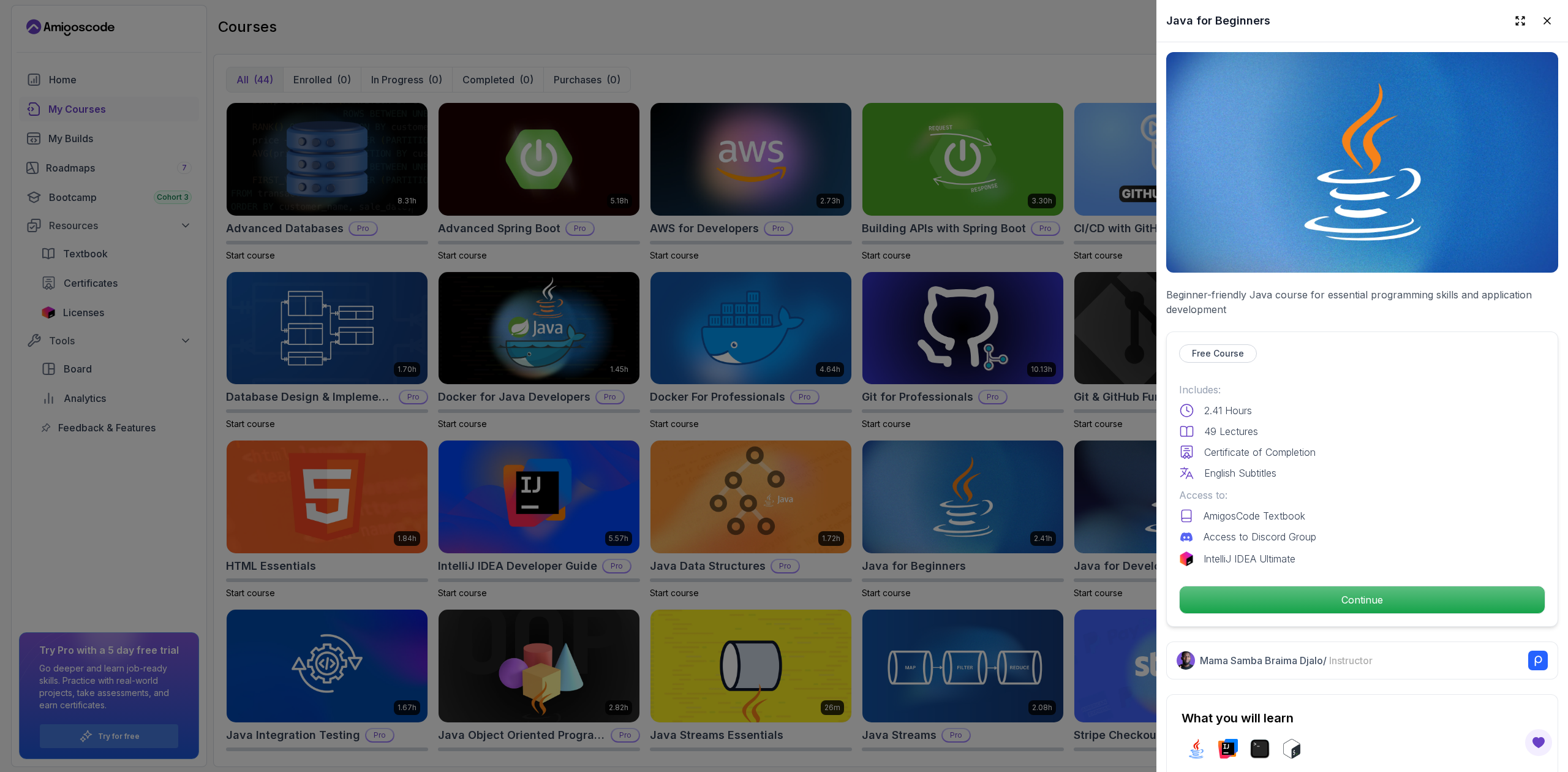
click at [1044, 543] on div at bounding box center [784, 386] width 1568 height 772
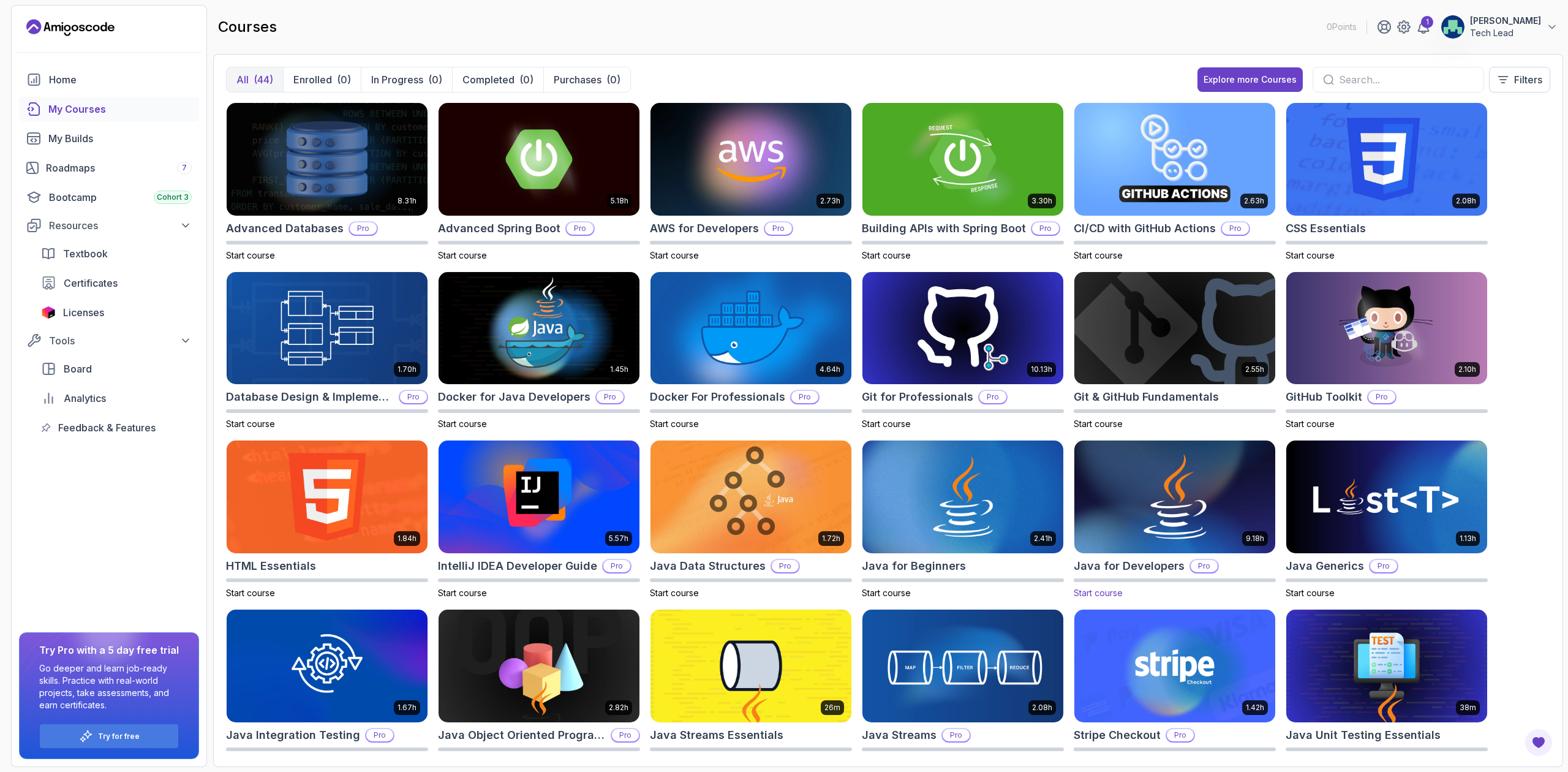
click at [1044, 539] on img at bounding box center [1175, 497] width 211 height 118
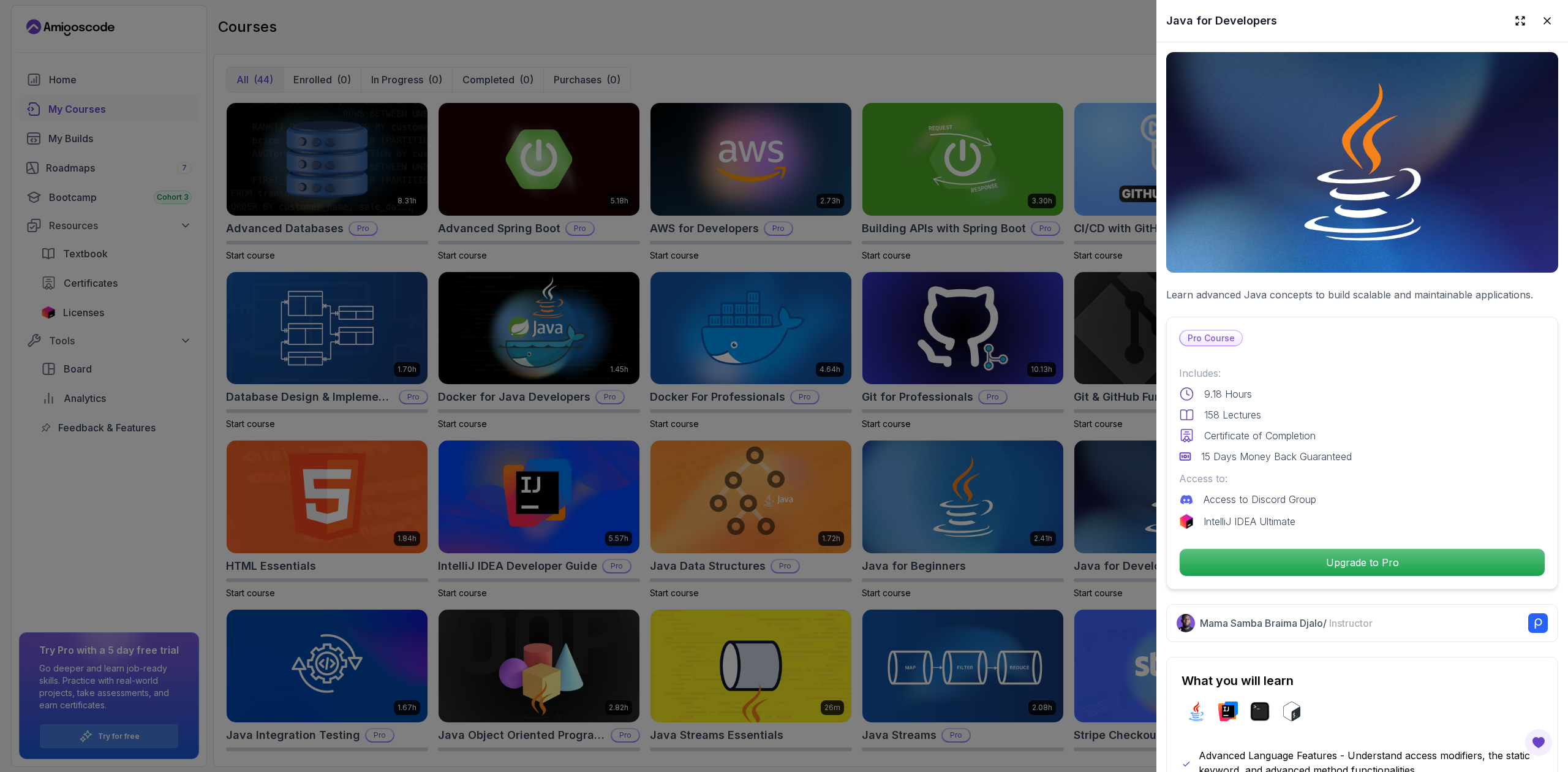
click at [985, 530] on div at bounding box center [784, 386] width 1568 height 772
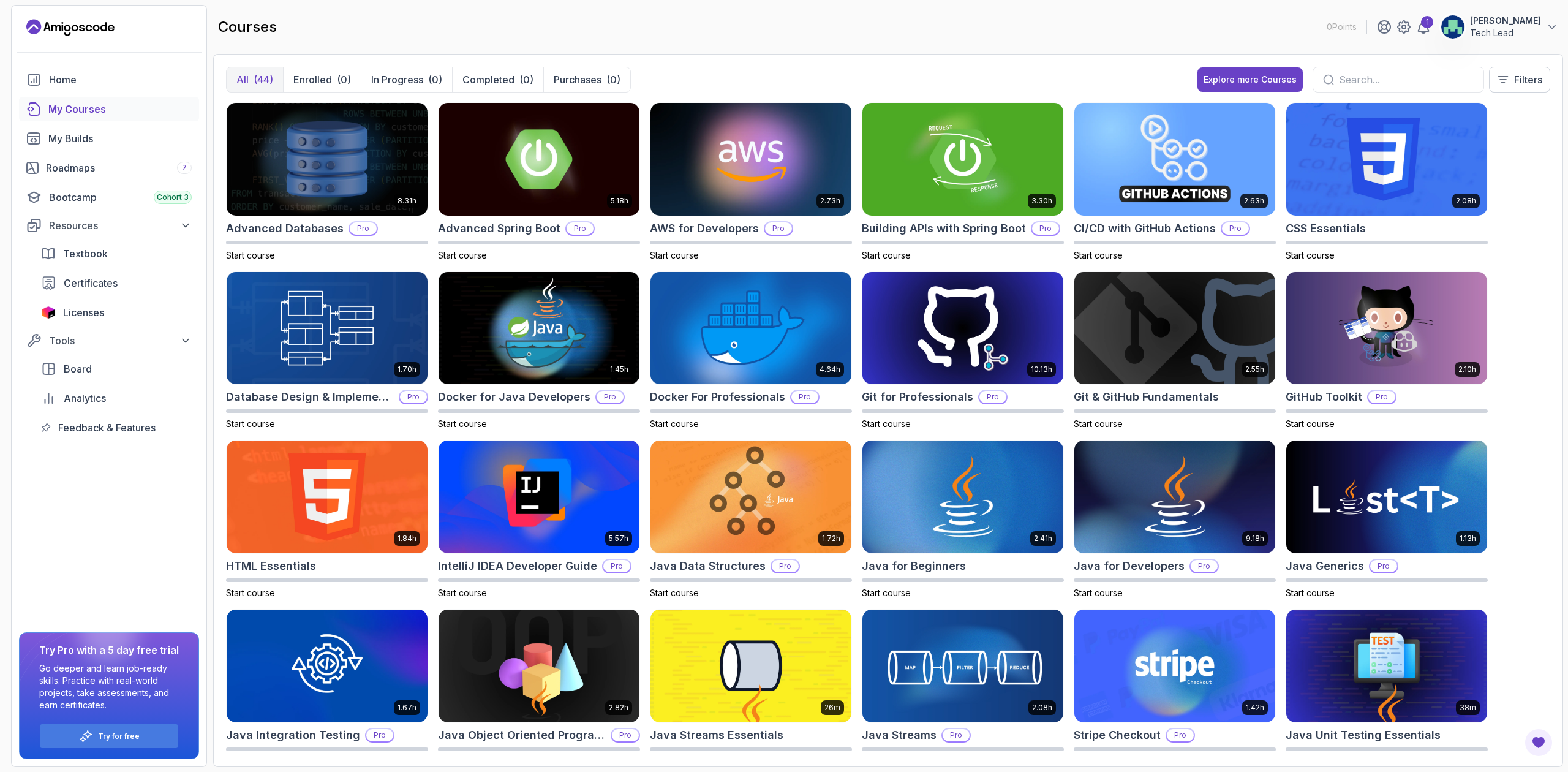
click at [985, 530] on img at bounding box center [963, 497] width 201 height 113
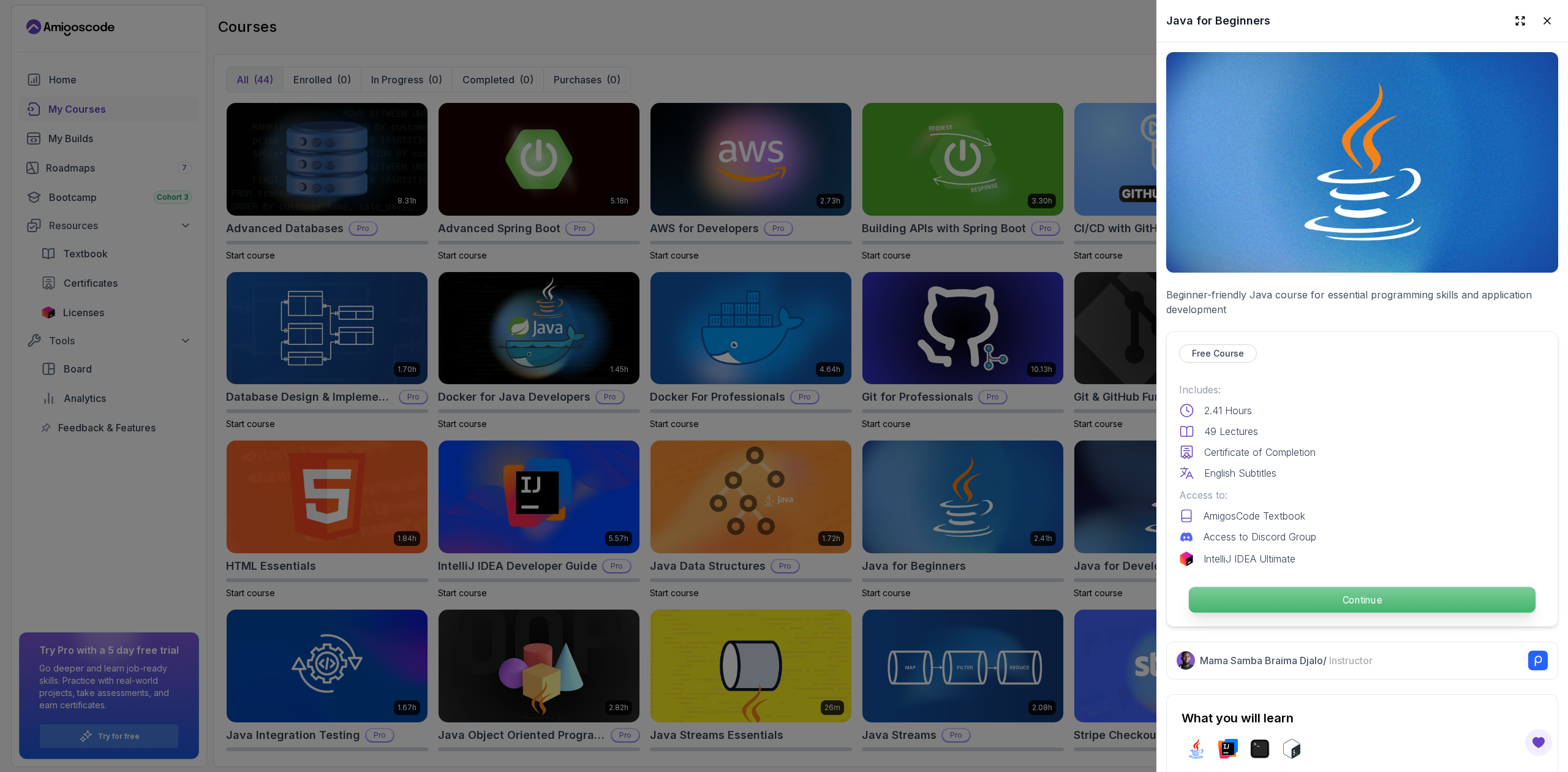
click at [1044, 543] on p "Continue" at bounding box center [1362, 599] width 347 height 26
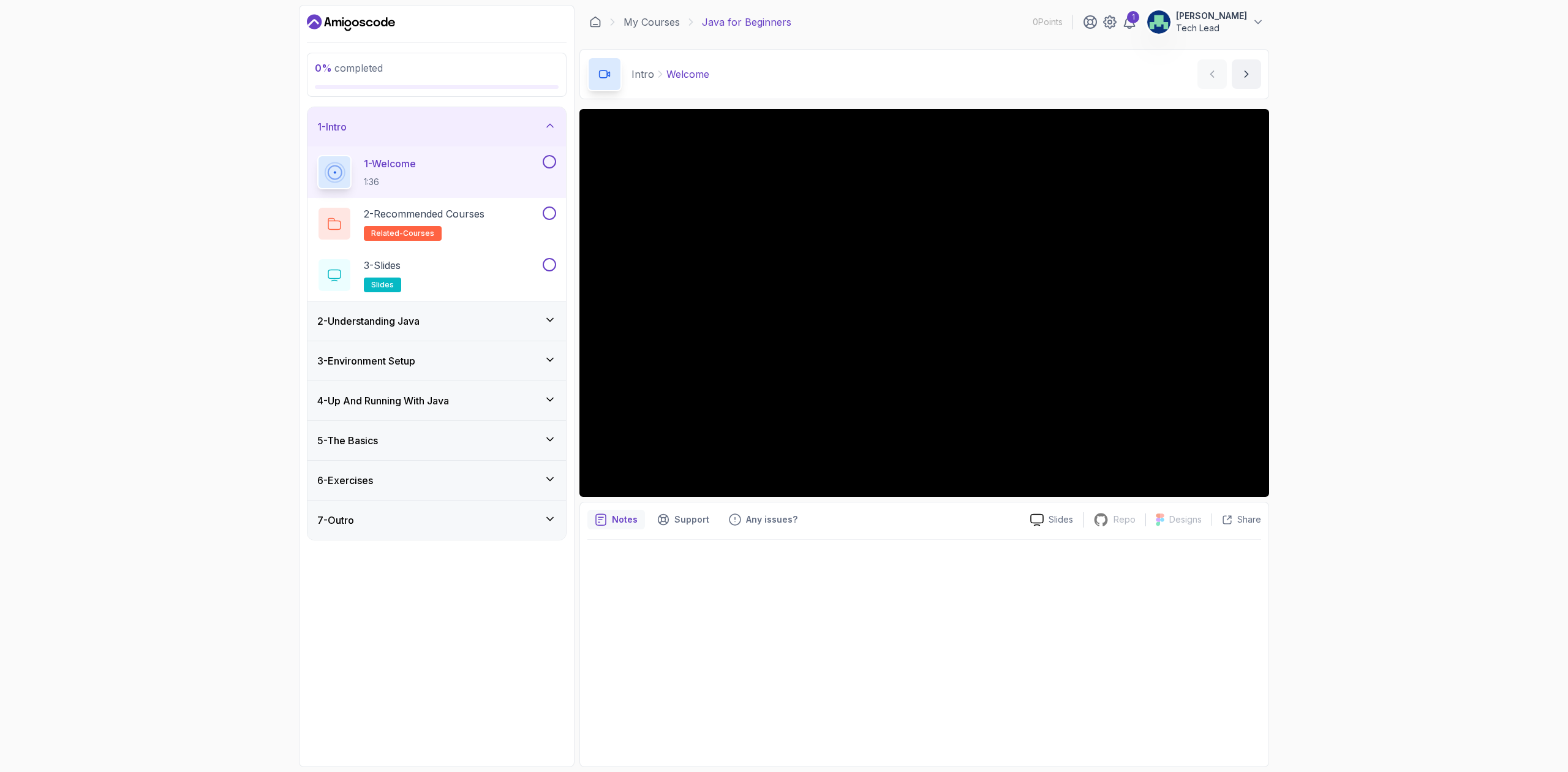
click at [630, 518] on p "Notes" at bounding box center [624, 519] width 26 height 12
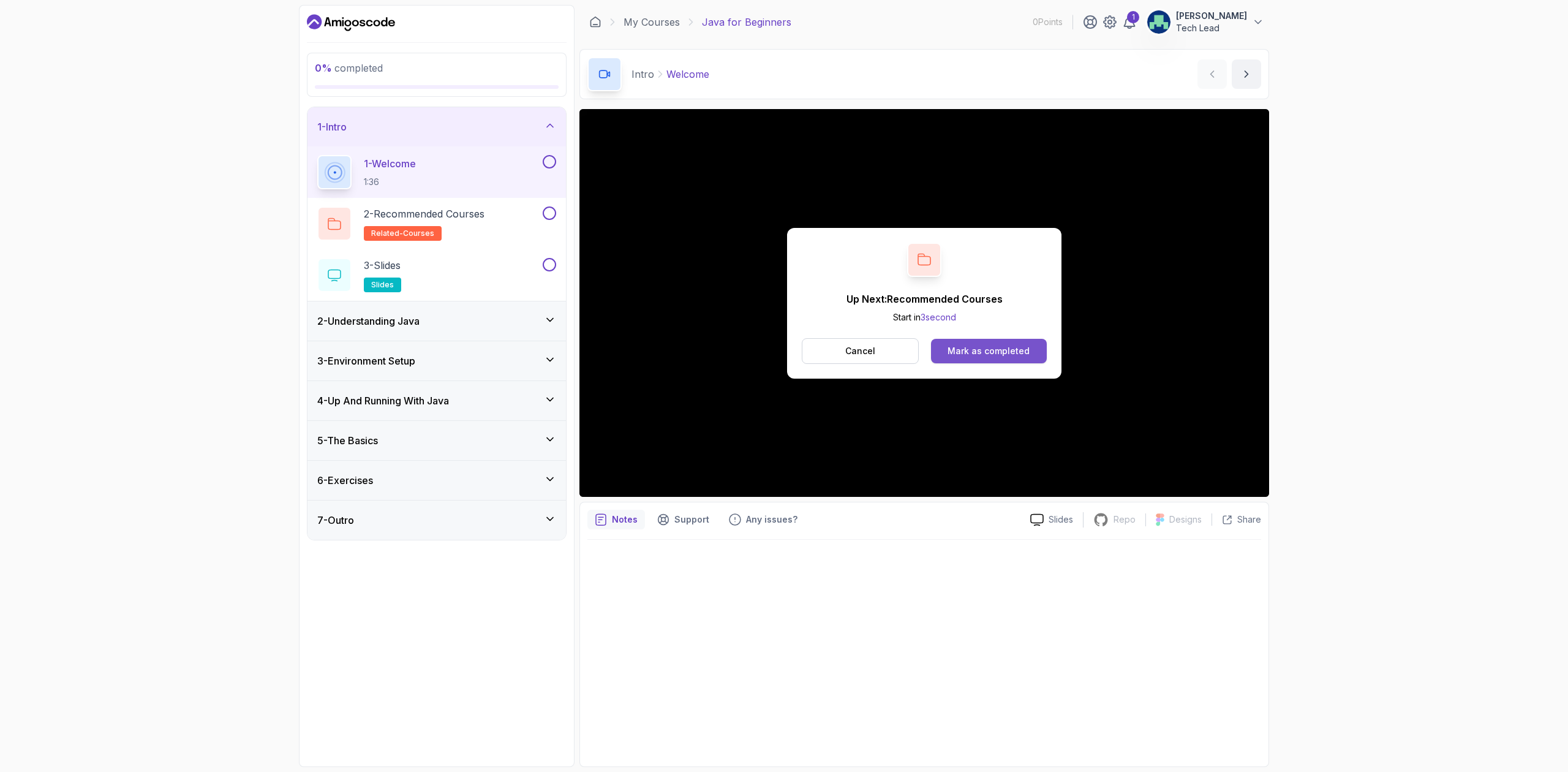
click at [998, 351] on div "Mark as completed" at bounding box center [988, 351] width 82 height 12
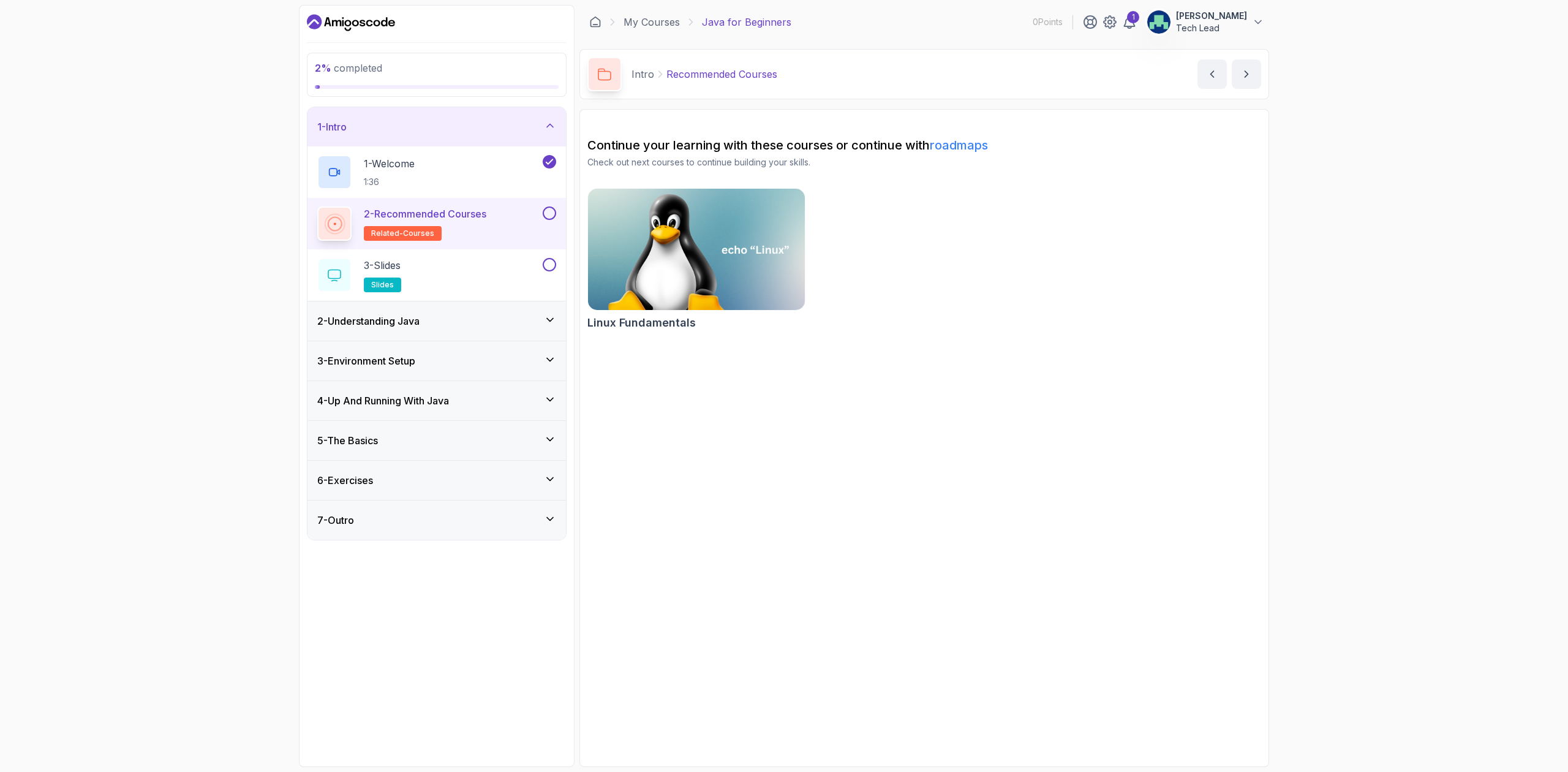
click at [475, 219] on p "2 - Recommended Courses" at bounding box center [425, 214] width 122 height 14
click at [485, 219] on p "2 - Recommended Courses" at bounding box center [425, 214] width 122 height 14
click at [453, 272] on div "3 - Slides slides" at bounding box center [428, 275] width 223 height 34
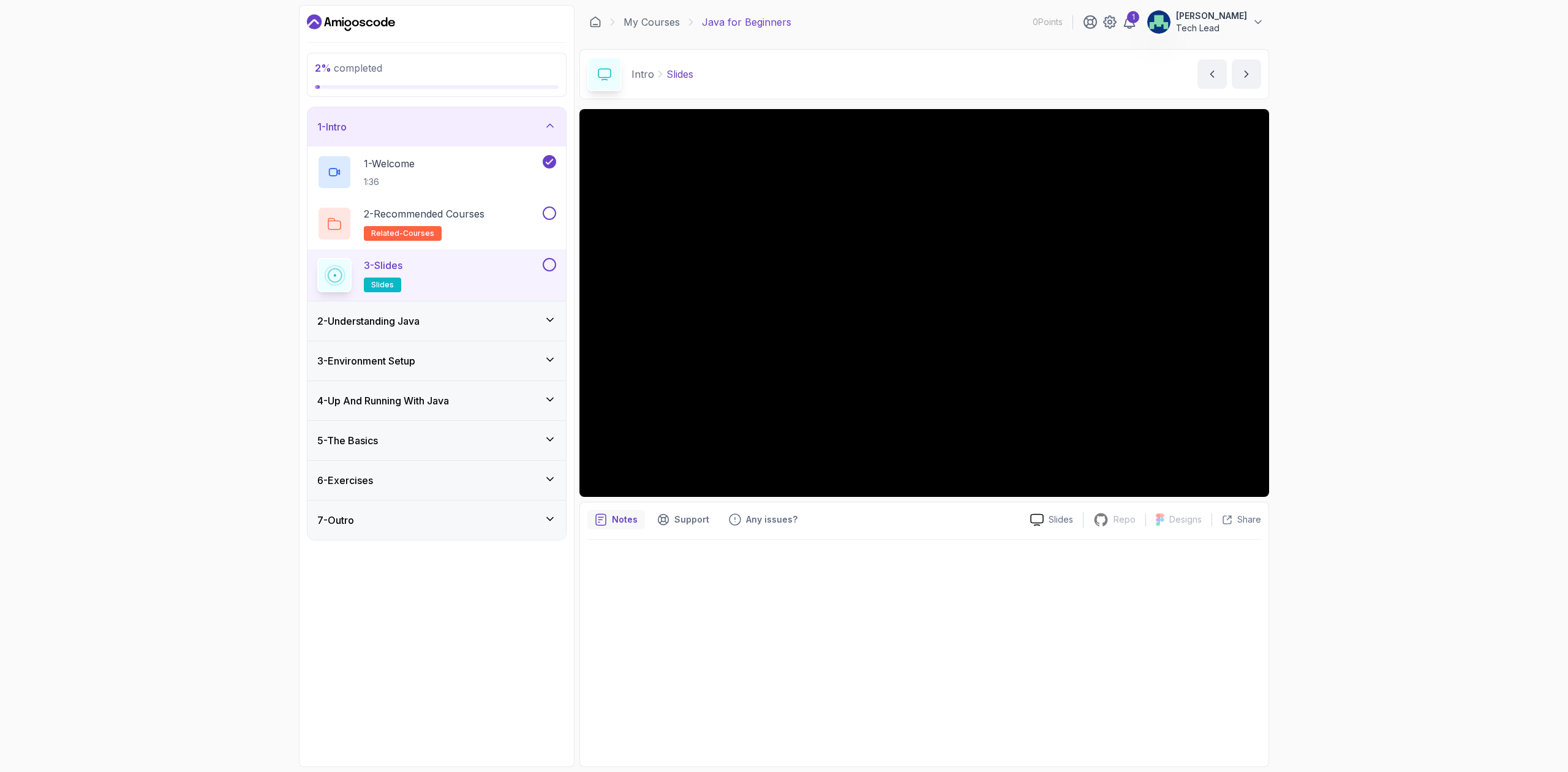
click at [1044, 276] on div "2 % completed 1 - Intro 1 - Welcome 1:36 2 - Recommended Courses related-course…" at bounding box center [784, 386] width 1568 height 772
click at [420, 322] on h3 "2 - Understanding Java" at bounding box center [369, 321] width 102 height 14
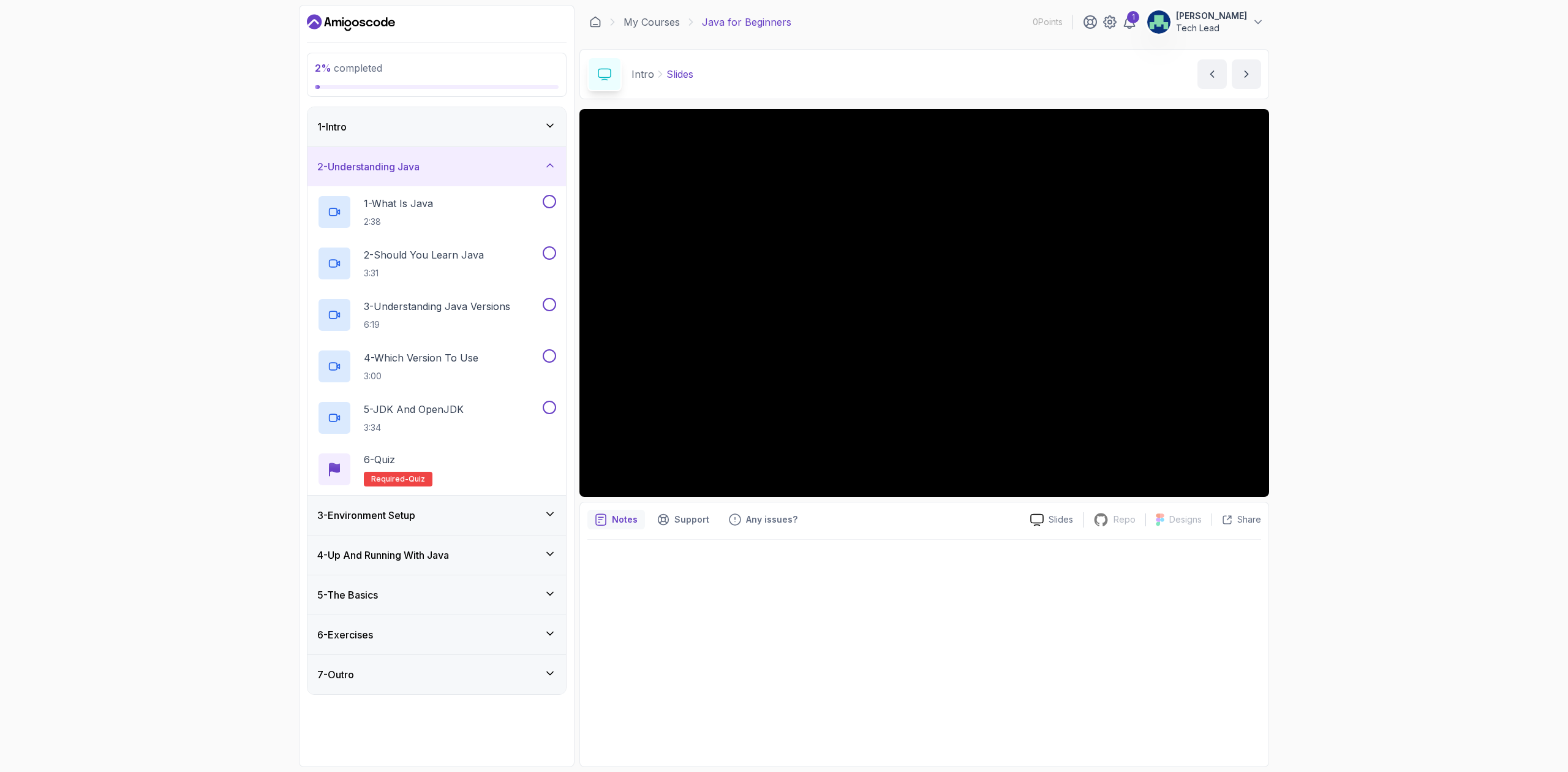
click at [394, 518] on h3 "3 - Environment Setup" at bounding box center [366, 515] width 98 height 14
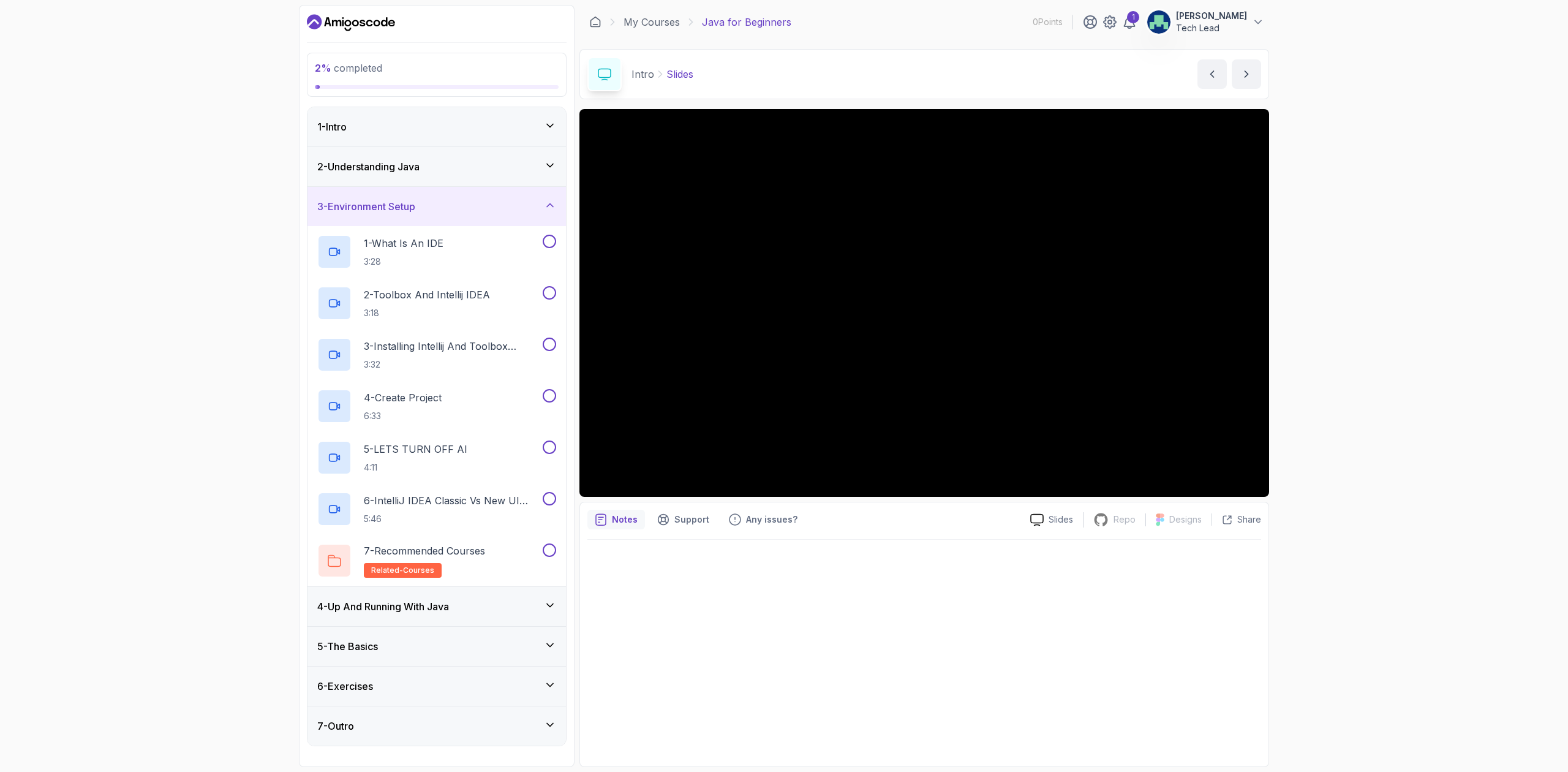
click at [392, 543] on h3 "4 - Up And Running With Java" at bounding box center [383, 606] width 131 height 14
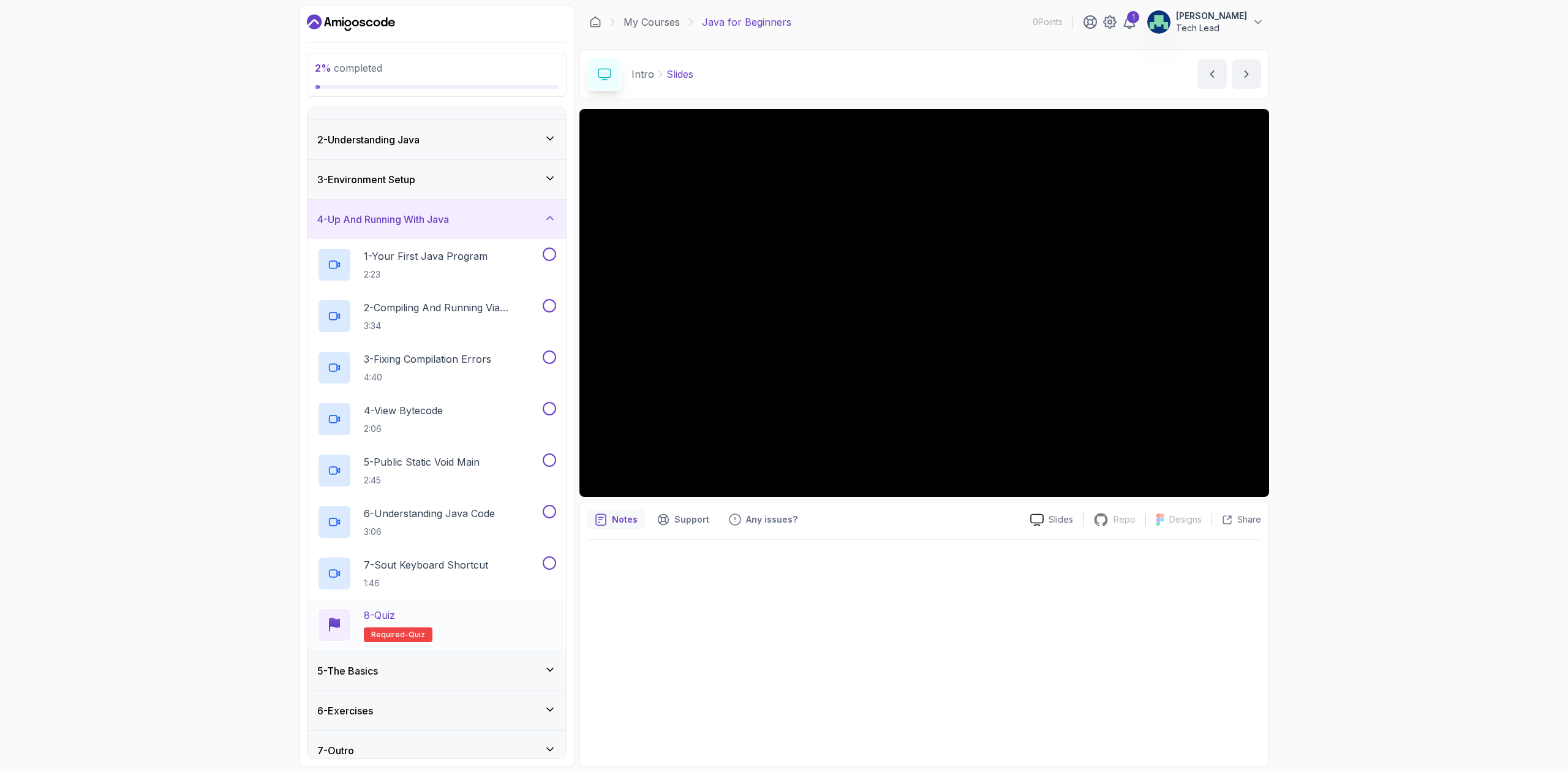
scroll to position [41, 0]
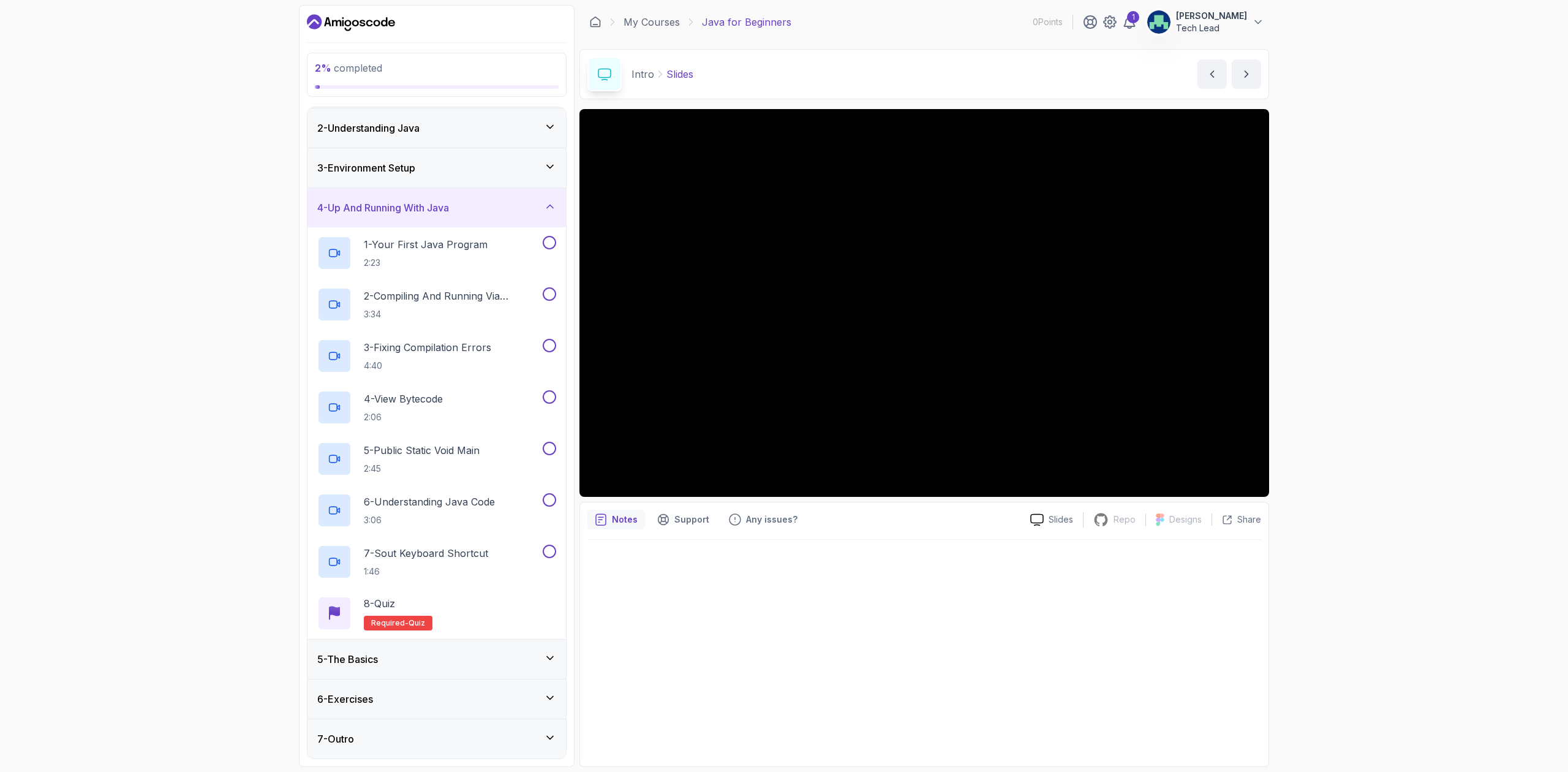
click at [405, 543] on div "5 - The Basics" at bounding box center [437, 659] width 239 height 14
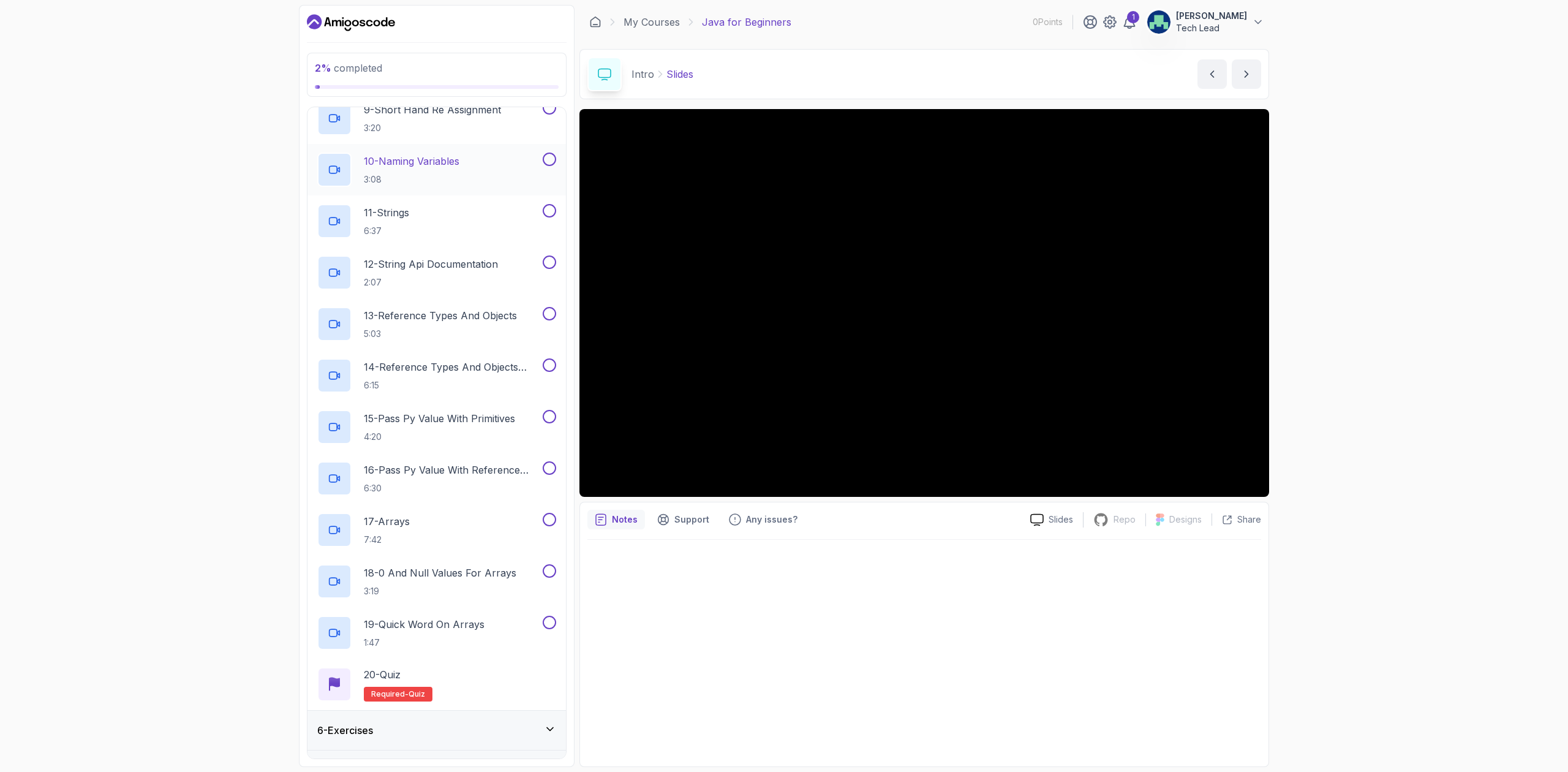
scroll to position [653, 0]
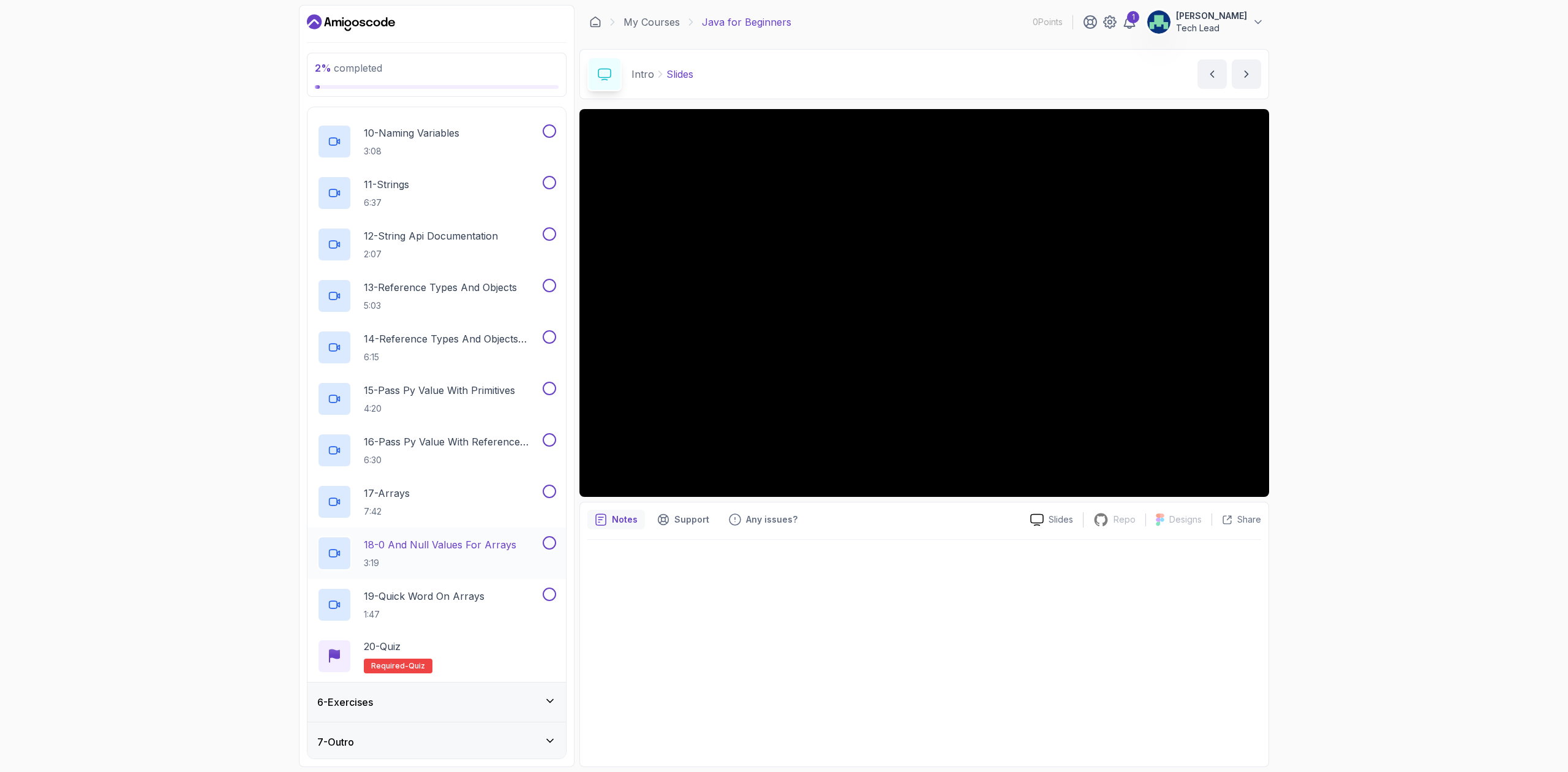
click at [432, 543] on p "18 - 0 And Null Values For Arrays" at bounding box center [440, 545] width 152 height 14
click at [401, 250] on p "2:07" at bounding box center [431, 254] width 134 height 12
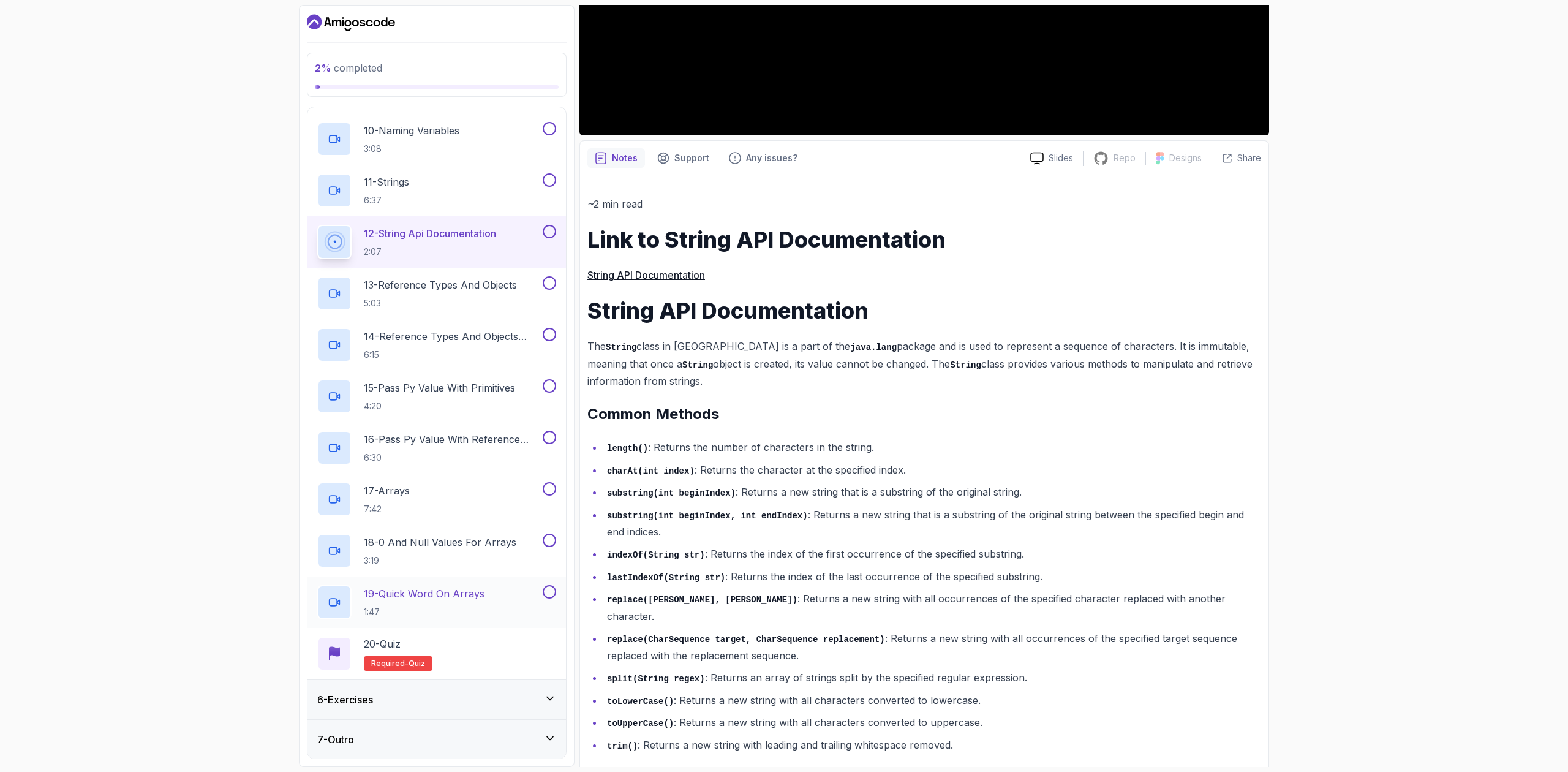
scroll to position [658, 0]
click at [387, 543] on div "6 - Exercises" at bounding box center [437, 699] width 239 height 14
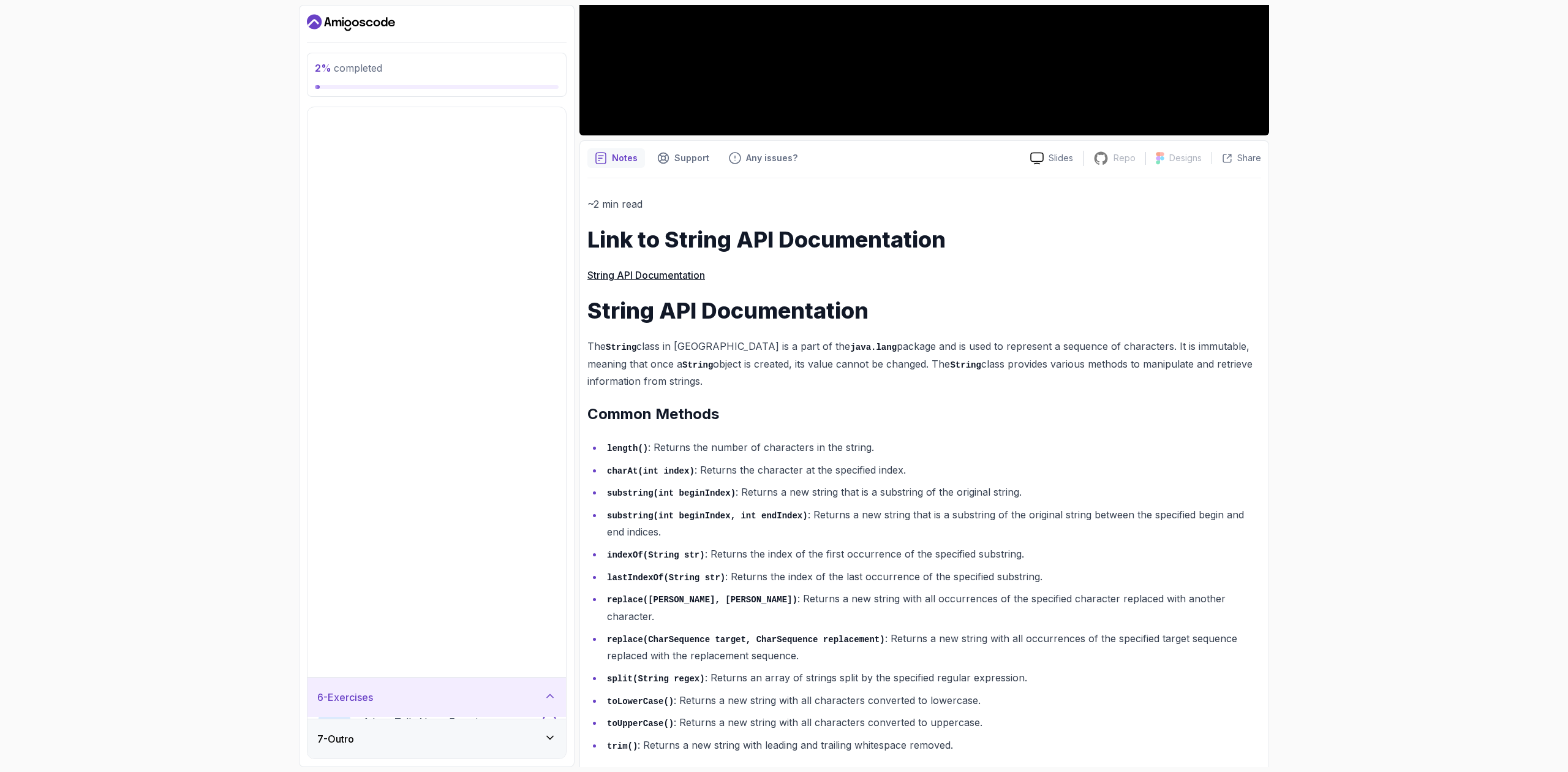
scroll to position [0, 0]
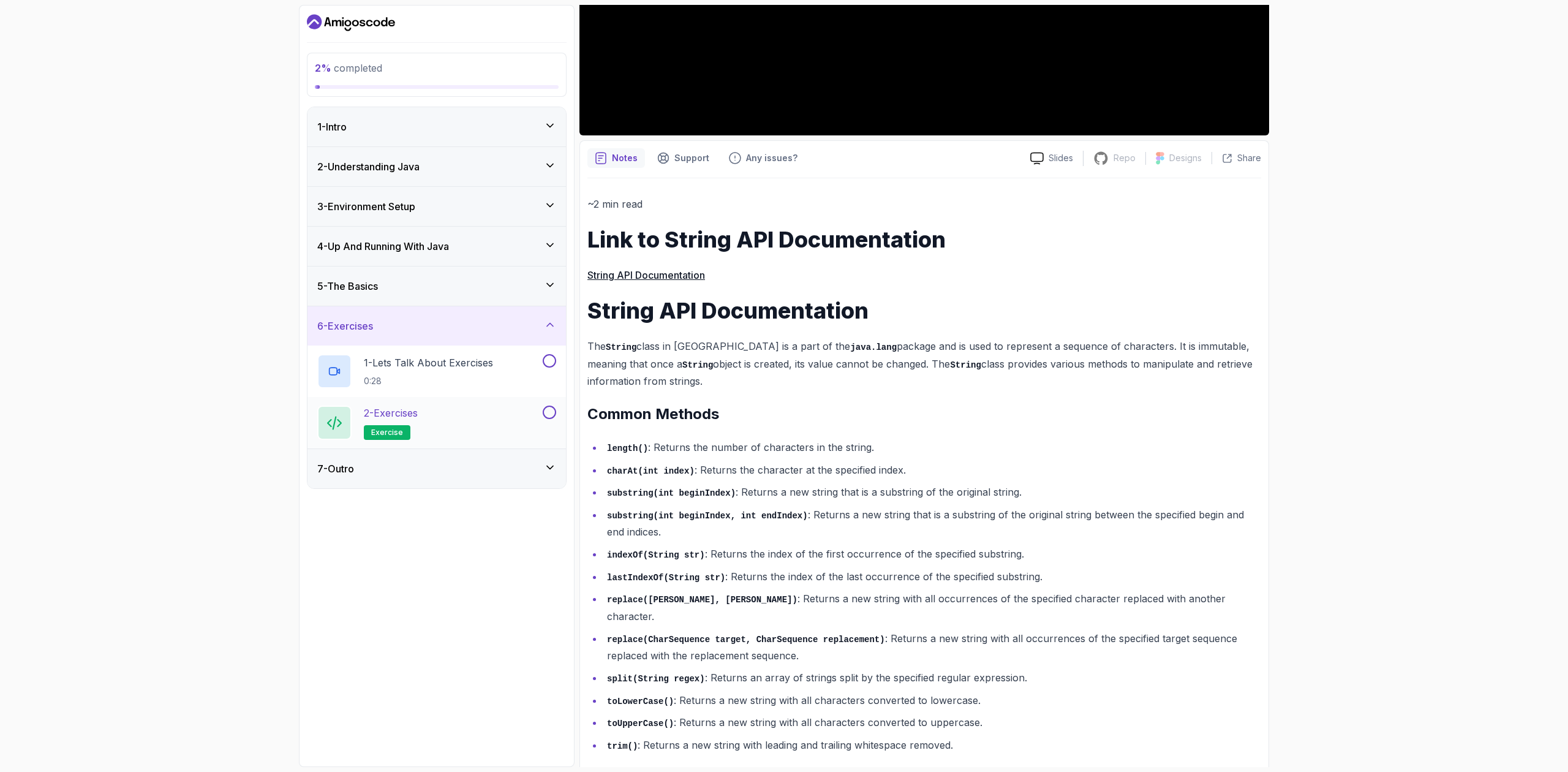
click at [381, 438] on span "exercise" at bounding box center [387, 432] width 32 height 10
